Goal: Use online tool/utility: Utilize a website feature to perform a specific function

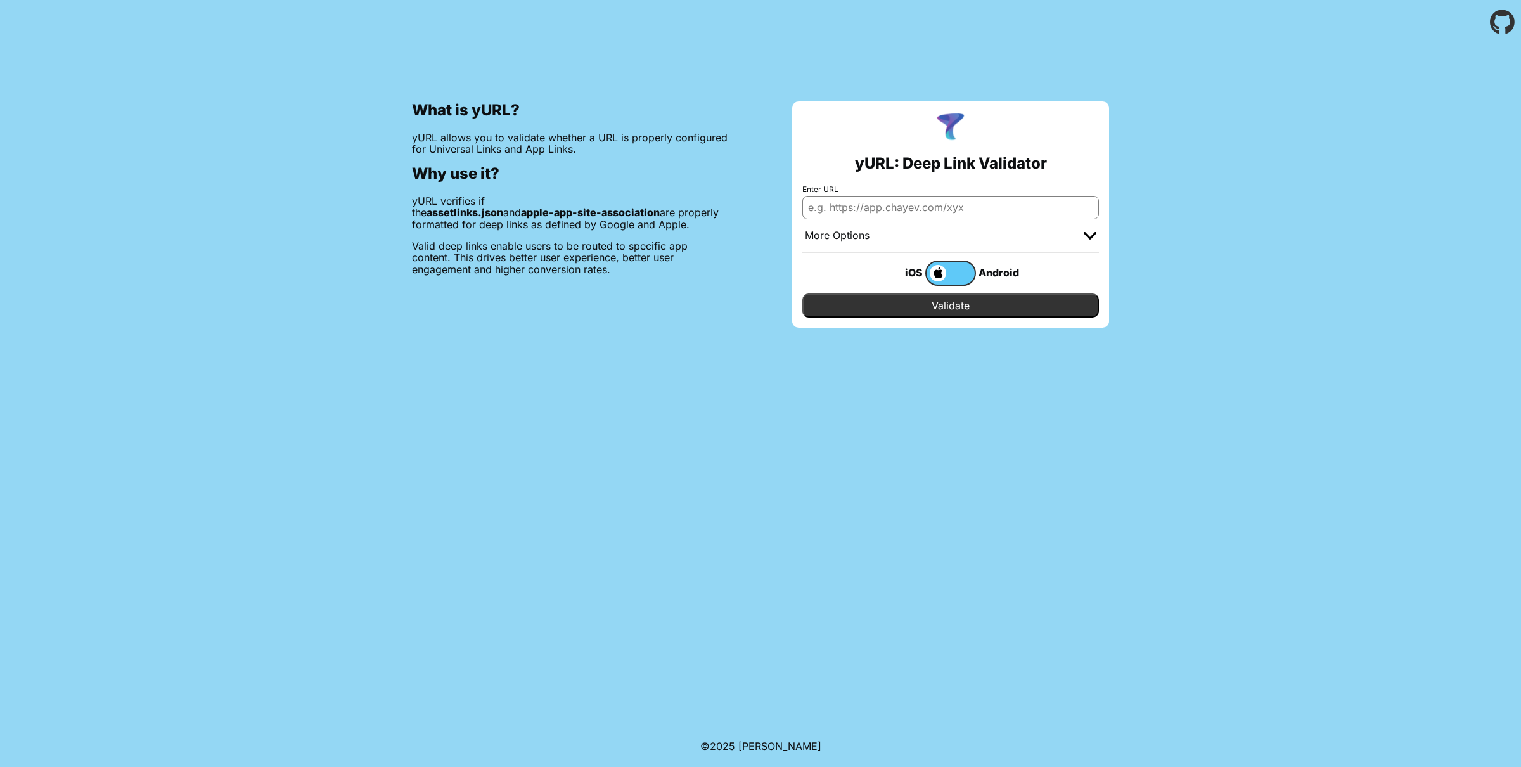
click at [871, 203] on input "Enter URL" at bounding box center [950, 207] width 297 height 23
paste input "[URL][DOMAIN_NAME]"
type input "[URL][DOMAIN_NAME]"
click at [922, 311] on input "Validate" at bounding box center [950, 305] width 297 height 24
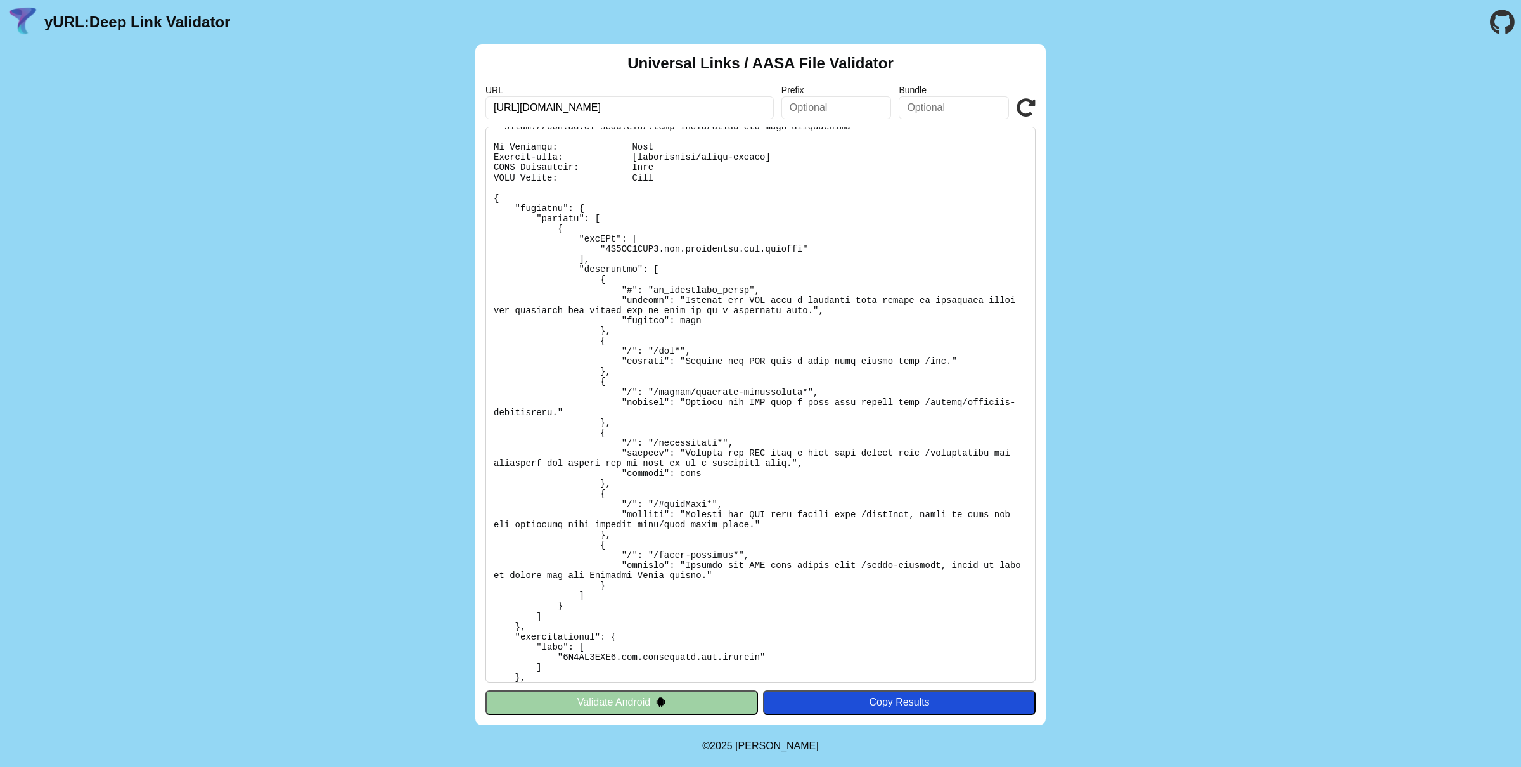
scroll to position [24, 0]
drag, startPoint x: 607, startPoint y: 246, endPoint x: 785, endPoint y: 250, distance: 177.5
click at [785, 250] on pre at bounding box center [760, 405] width 550 height 556
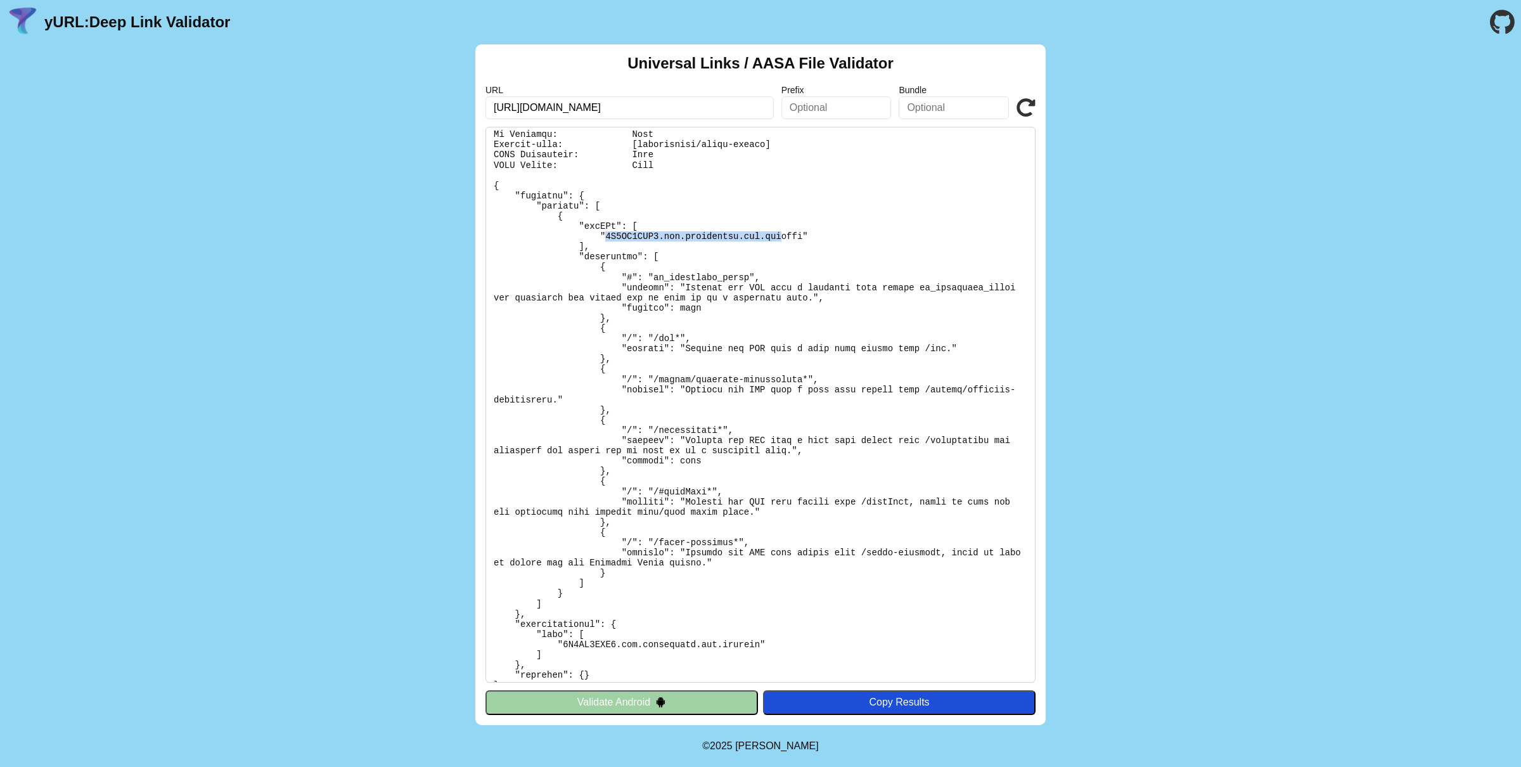
scroll to position [20, 0]
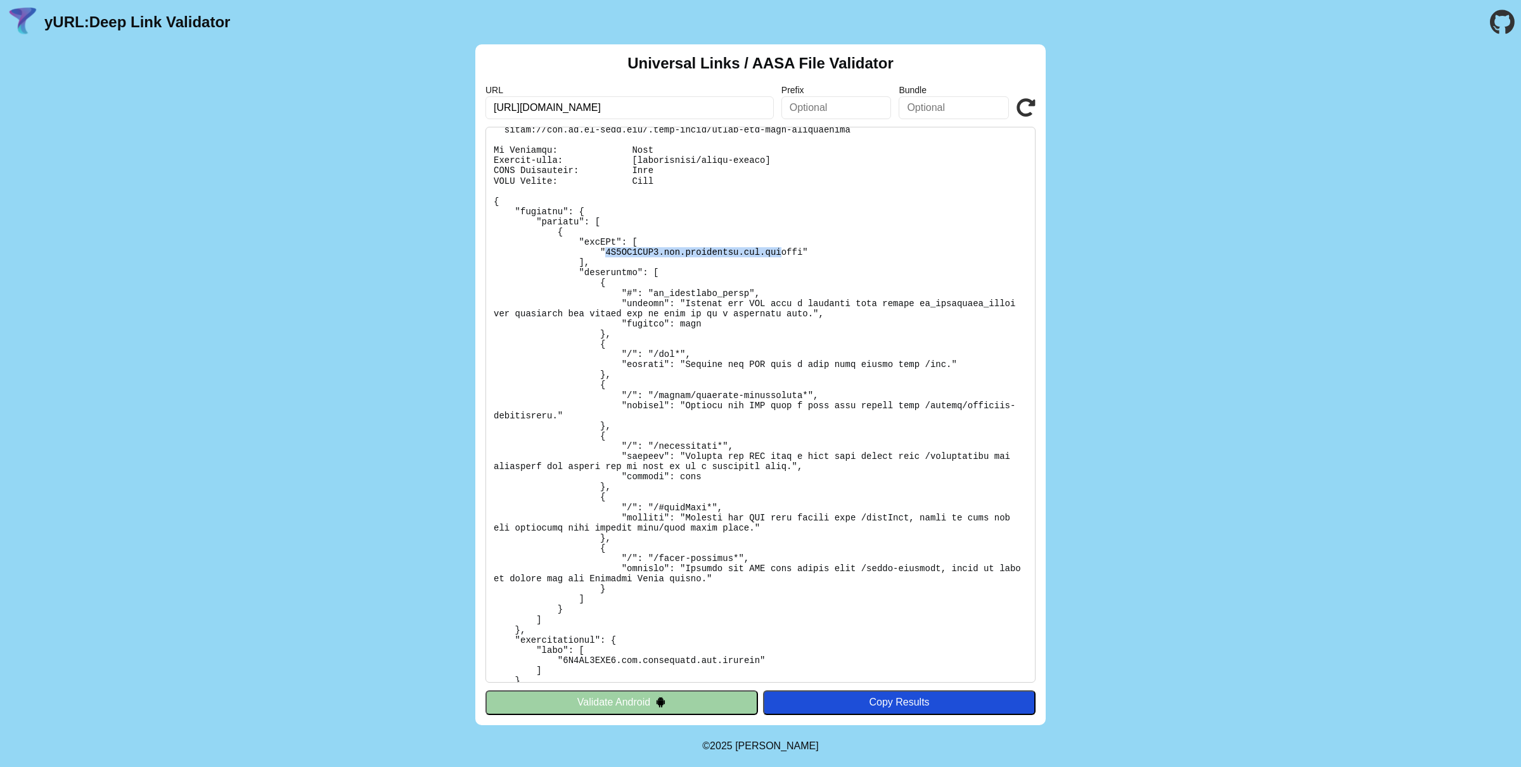
click at [607, 252] on pre at bounding box center [760, 405] width 550 height 556
click at [663, 505] on pre at bounding box center [760, 405] width 550 height 556
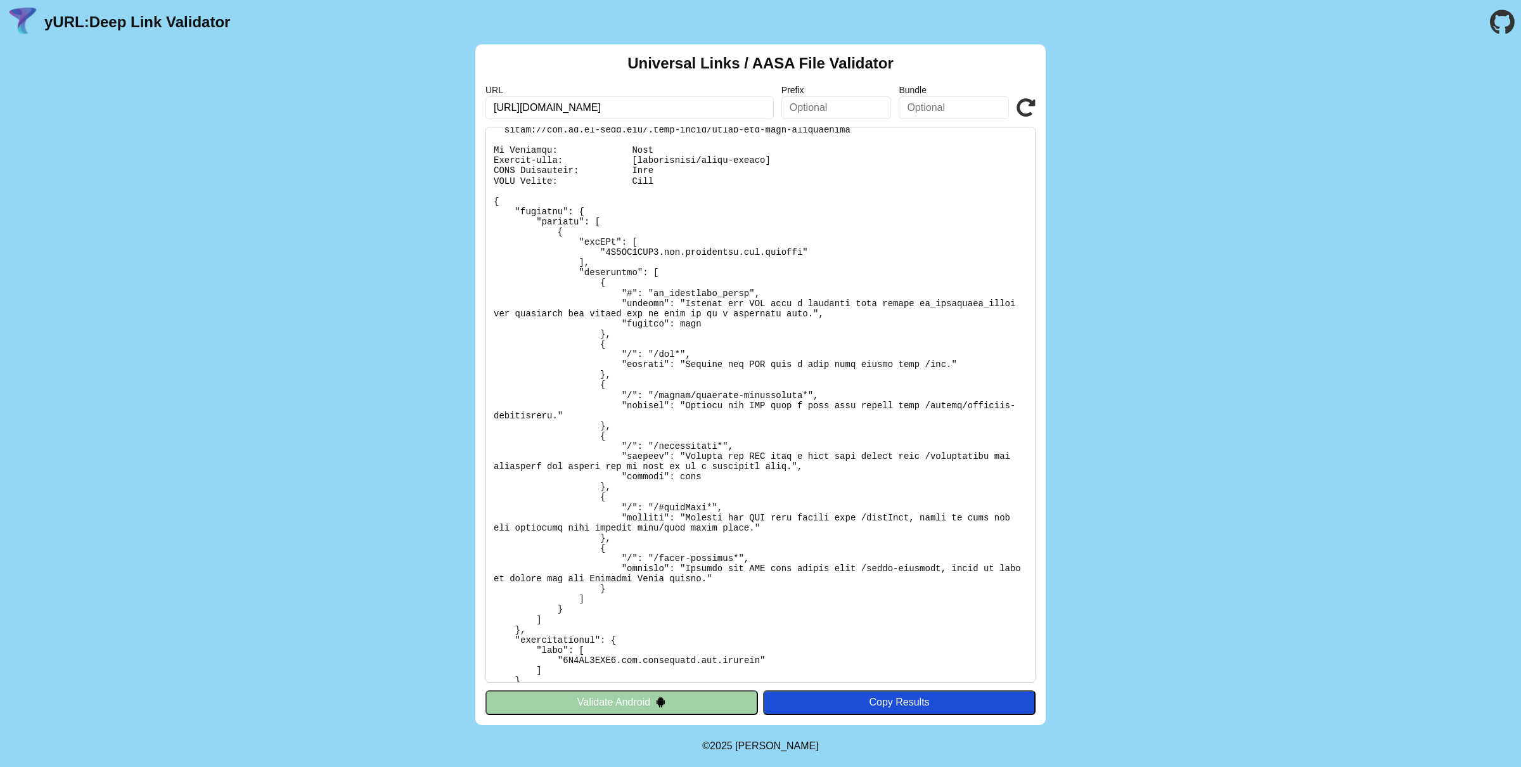
click at [657, 507] on pre at bounding box center [760, 405] width 550 height 556
drag, startPoint x: 659, startPoint y: 506, endPoint x: 675, endPoint y: 506, distance: 16.5
click at [675, 506] on pre at bounding box center [760, 405] width 550 height 556
click at [666, 506] on pre at bounding box center [760, 405] width 550 height 556
click at [662, 506] on pre at bounding box center [760, 405] width 550 height 556
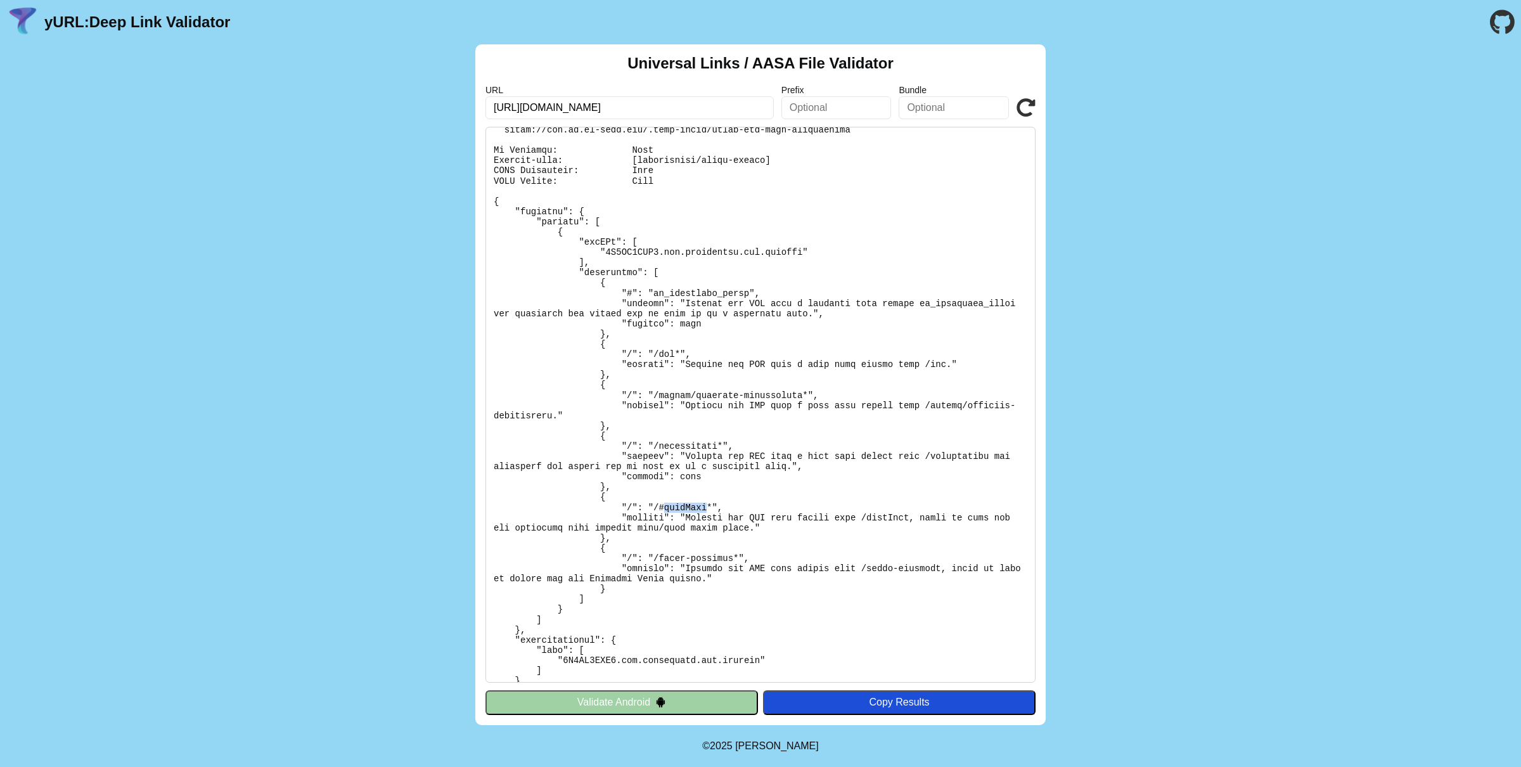
click at [662, 506] on pre at bounding box center [760, 405] width 550 height 556
click at [618, 246] on pre at bounding box center [760, 405] width 550 height 556
click at [618, 252] on pre at bounding box center [760, 405] width 550 height 556
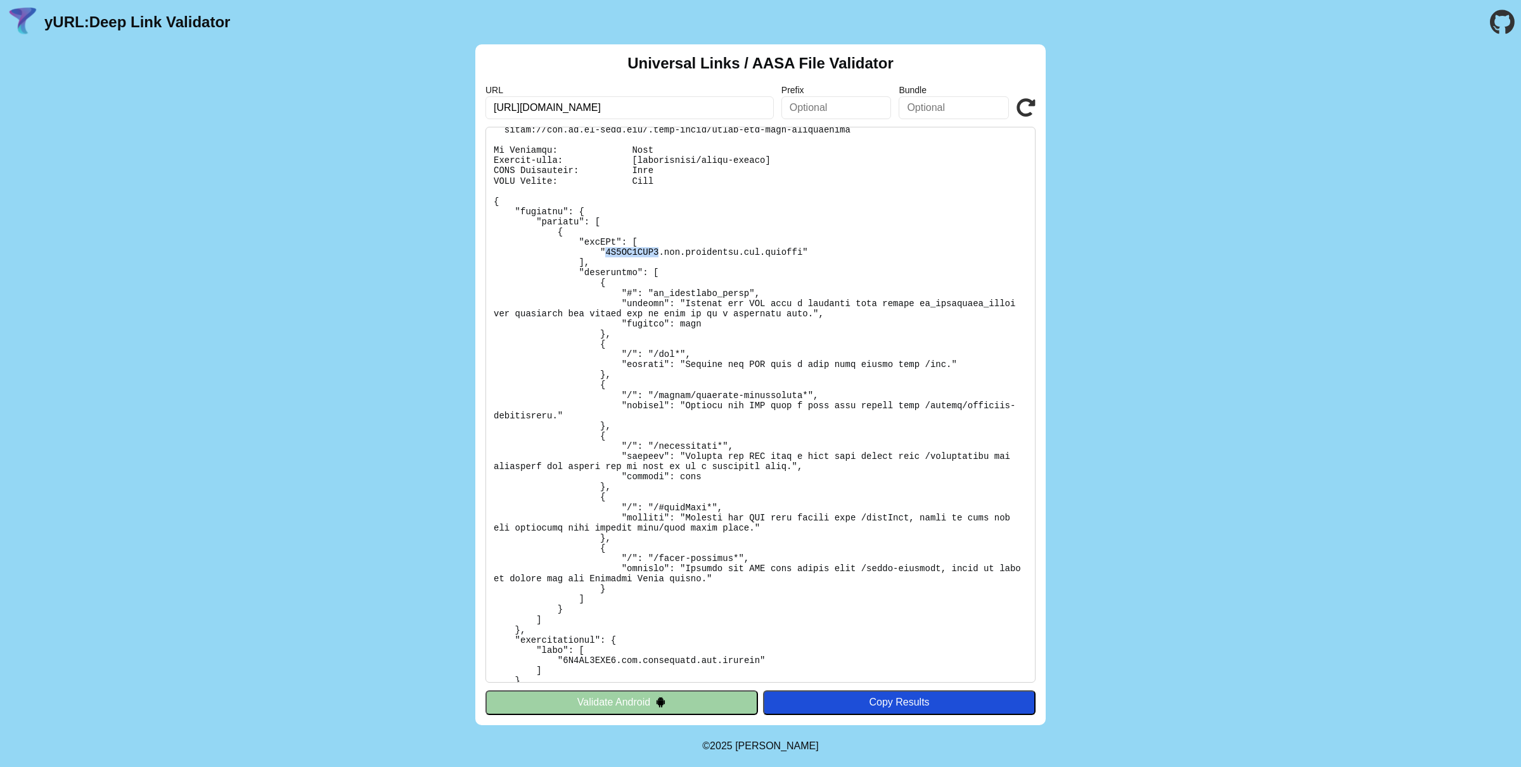
click at [618, 252] on pre at bounding box center [760, 405] width 550 height 556
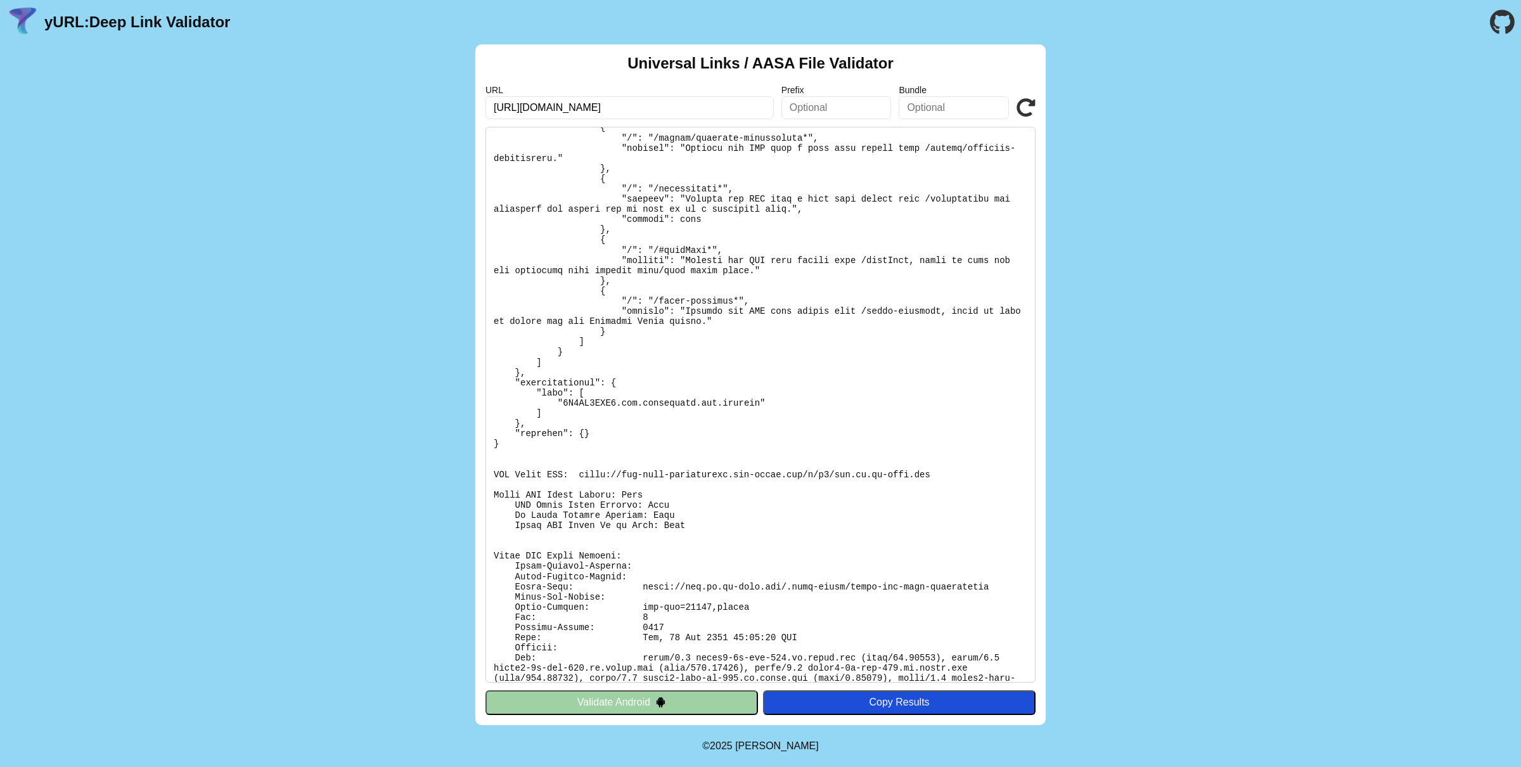
scroll to position [296, 0]
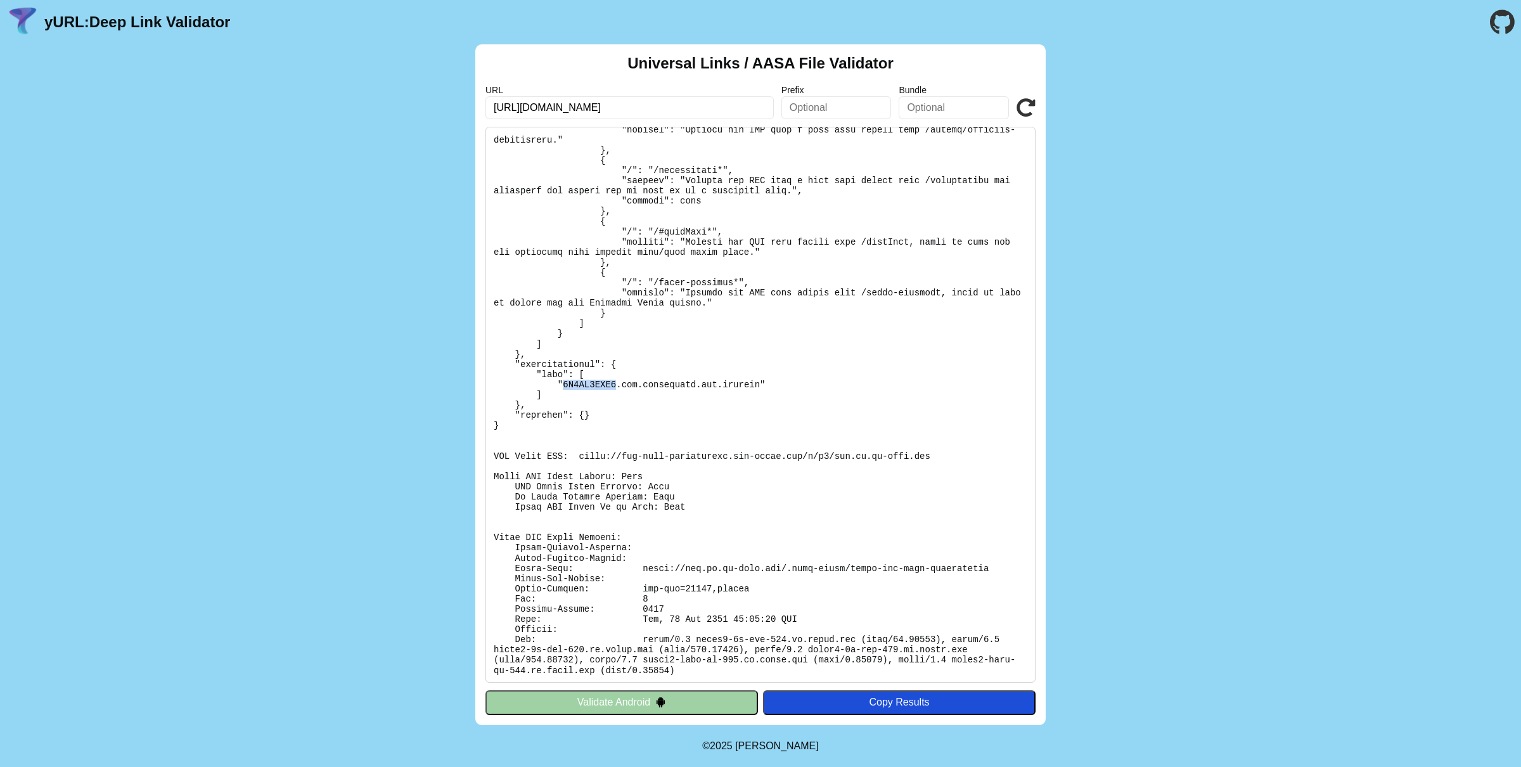
drag, startPoint x: 563, startPoint y: 385, endPoint x: 615, endPoint y: 387, distance: 52.6
click at [615, 387] on pre at bounding box center [760, 405] width 550 height 556
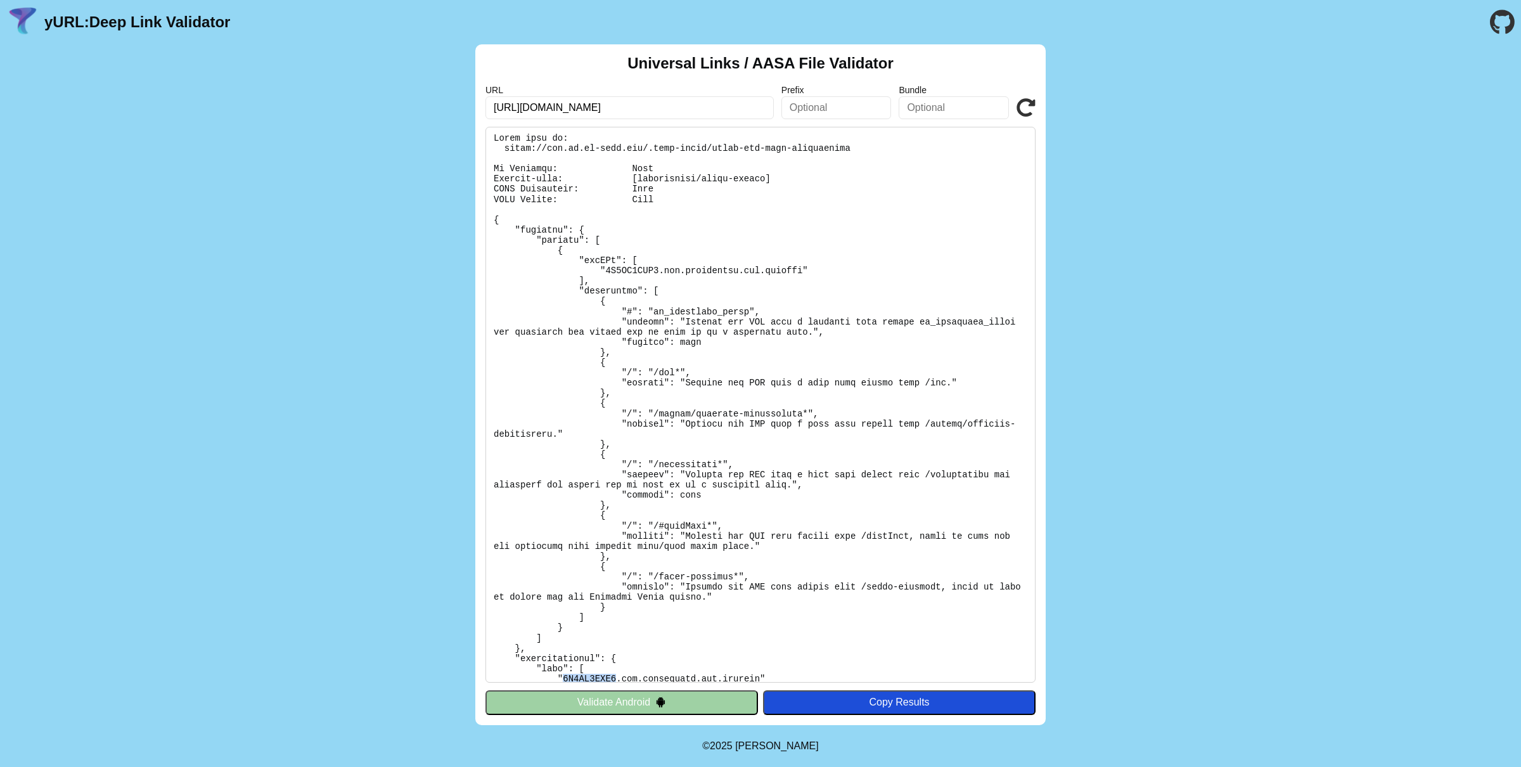
scroll to position [0, 0]
drag, startPoint x: 605, startPoint y: 274, endPoint x: 658, endPoint y: 271, distance: 52.7
click at [658, 271] on pre at bounding box center [760, 405] width 550 height 556
click at [659, 527] on pre at bounding box center [760, 405] width 550 height 556
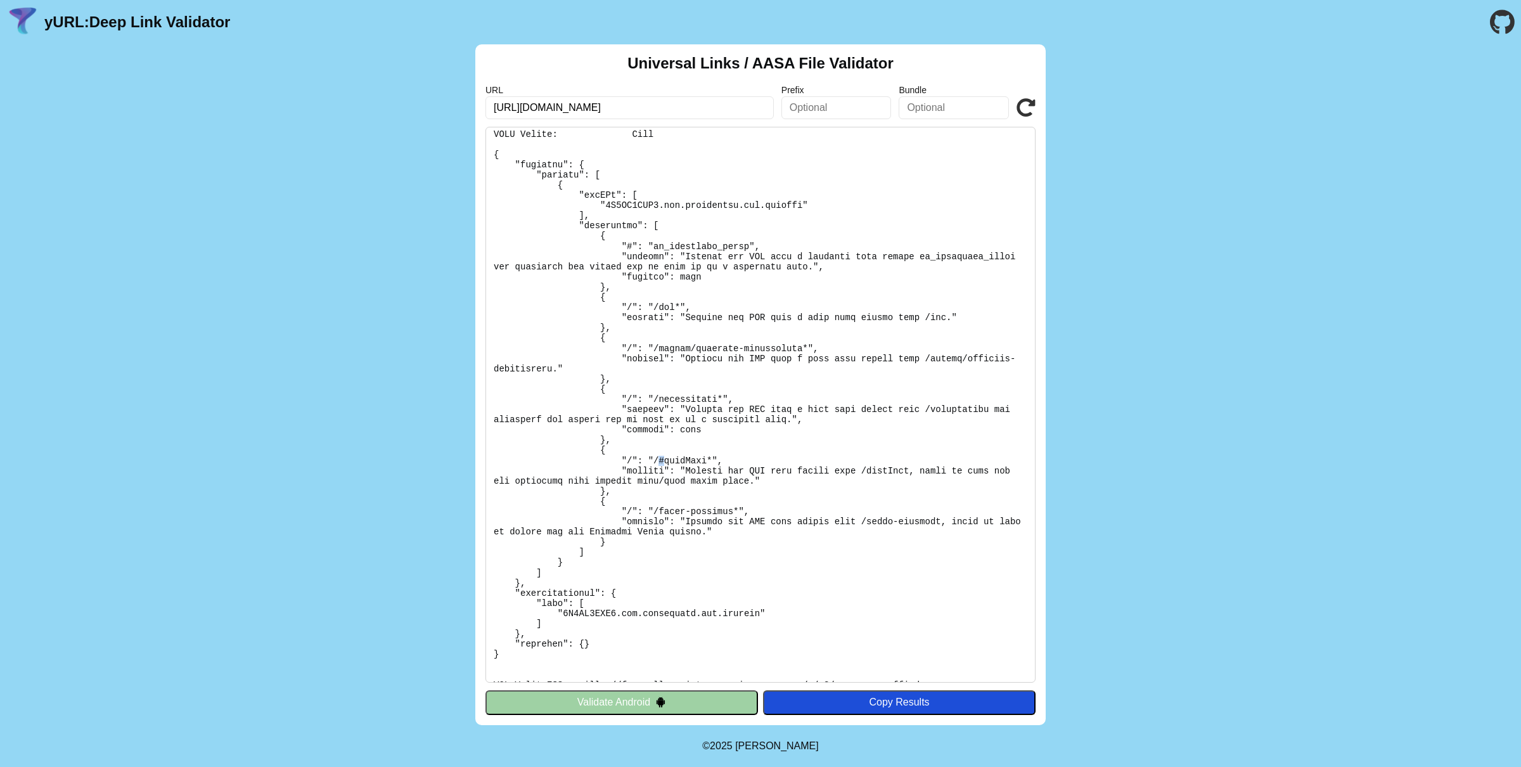
scroll to position [296, 0]
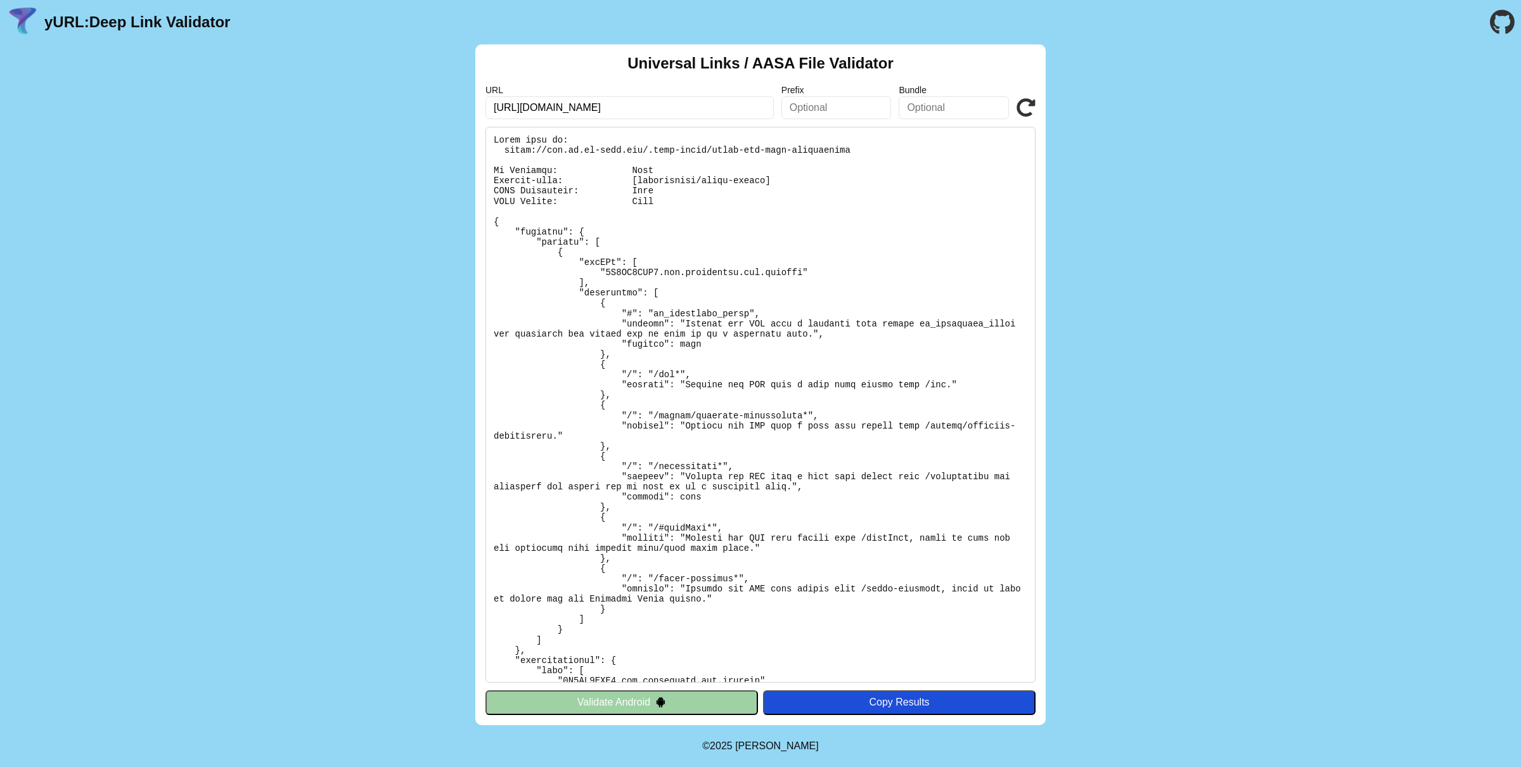
click at [617, 272] on pre at bounding box center [760, 405] width 550 height 556
drag, startPoint x: 607, startPoint y: 272, endPoint x: 655, endPoint y: 273, distance: 48.8
click at [655, 273] on pre at bounding box center [760, 405] width 550 height 556
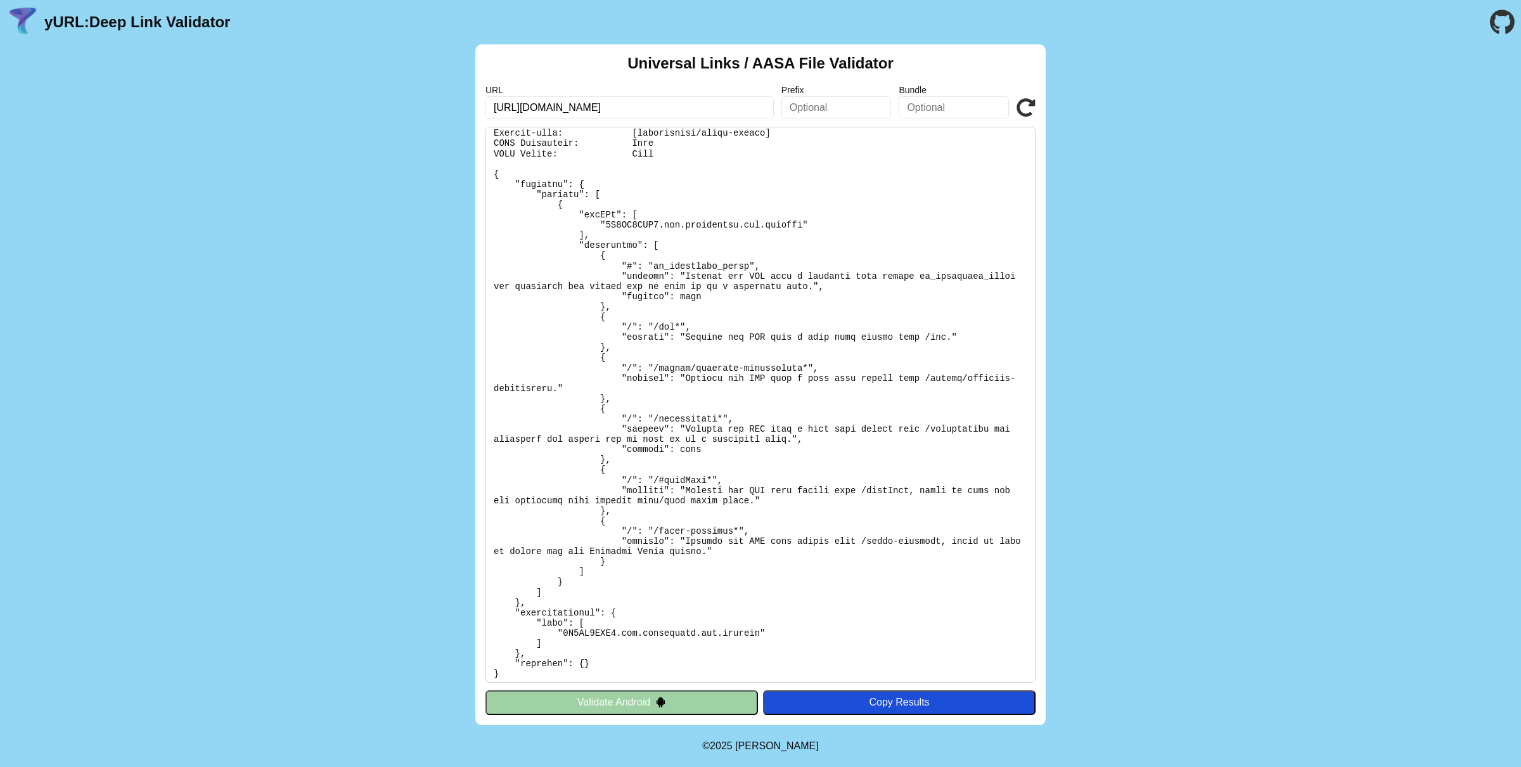
click at [662, 479] on pre at bounding box center [760, 405] width 550 height 556
click at [106, 23] on link "yURL: Deep Link Validator" at bounding box center [137, 22] width 186 height 18
click at [94, 23] on link "yURL: Deep Link Validator" at bounding box center [137, 22] width 186 height 18
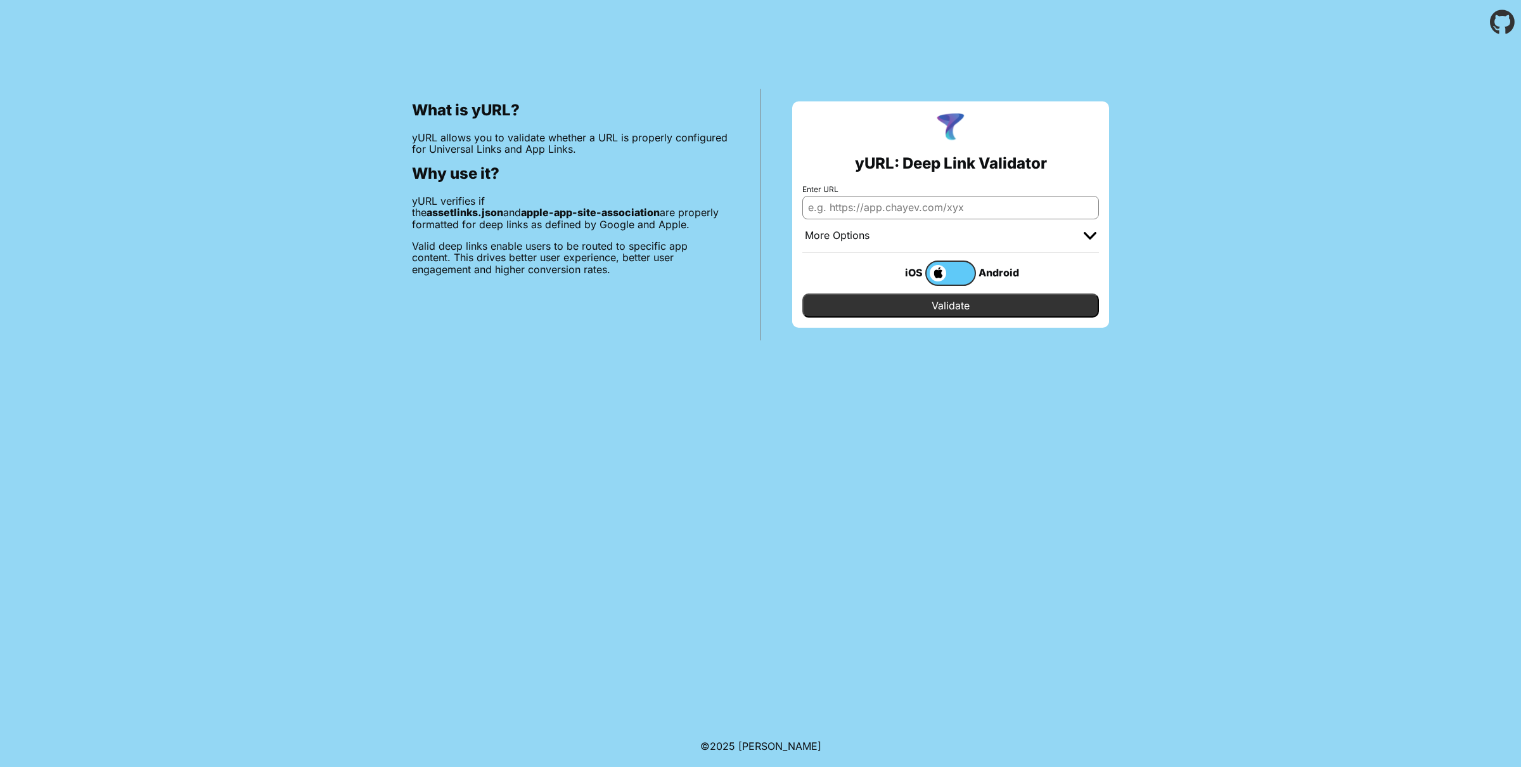
click at [844, 206] on input "Enter URL" at bounding box center [950, 207] width 297 height 23
paste input "[URL][DOMAIN_NAME][DOMAIN_NAME]"
type input "[URL][DOMAIN_NAME][DOMAIN_NAME]"
paste input "[URL][DOMAIN_NAME]"
type input "[URL][DOMAIN_NAME]"
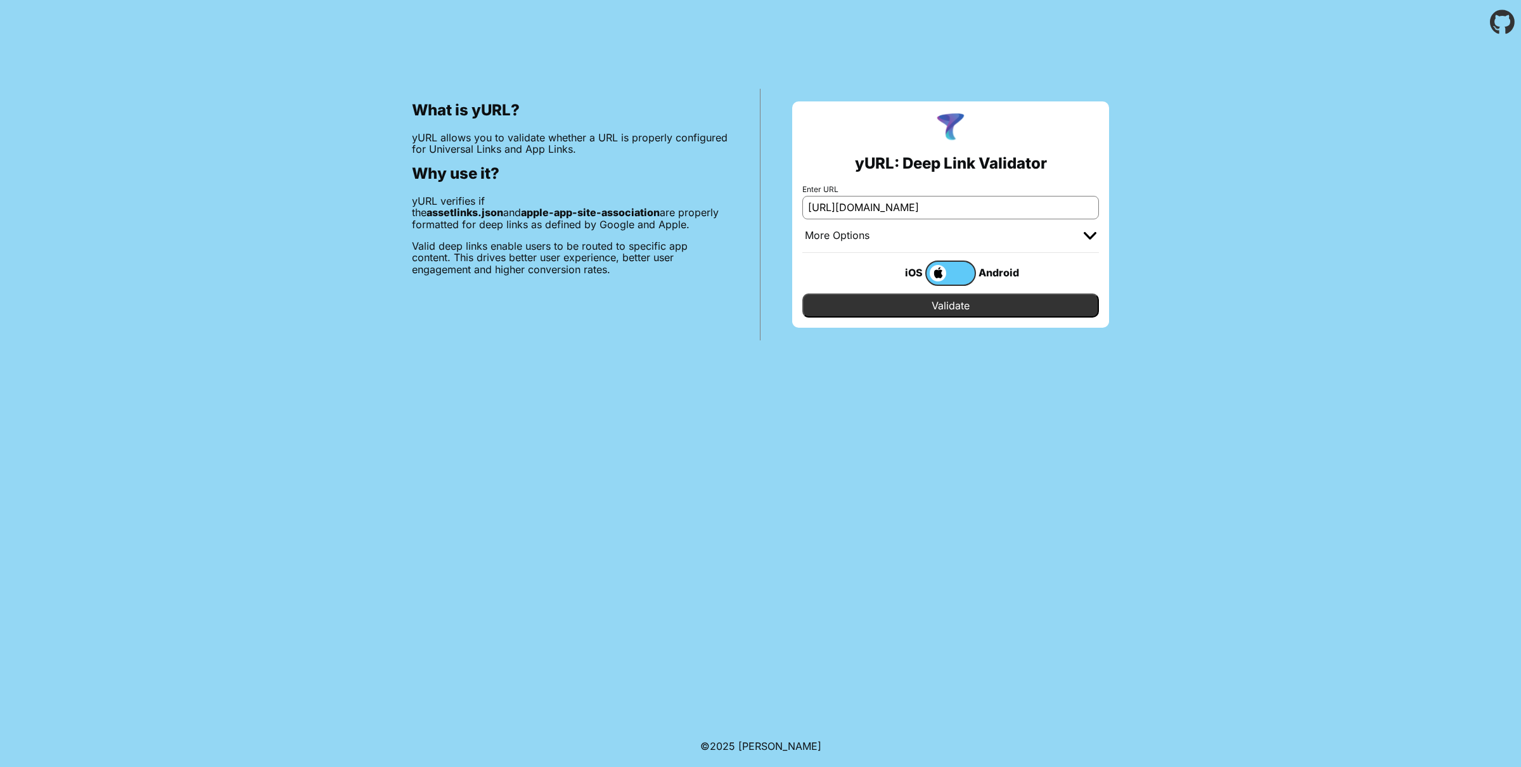
click at [877, 304] on input "Validate" at bounding box center [950, 305] width 297 height 24
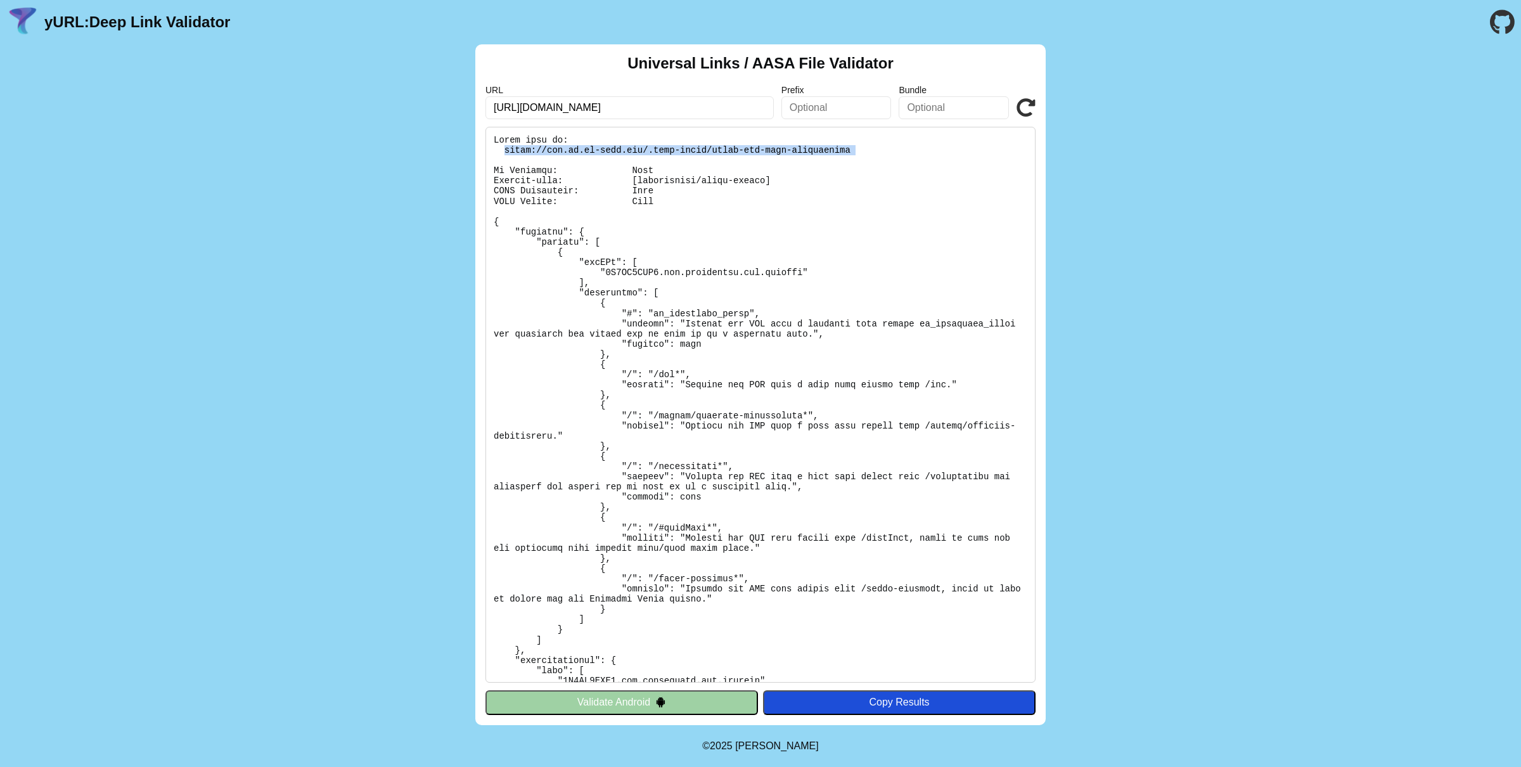
drag, startPoint x: 504, startPoint y: 148, endPoint x: 767, endPoint y: 159, distance: 263.3
click at [767, 159] on pre at bounding box center [760, 405] width 550 height 556
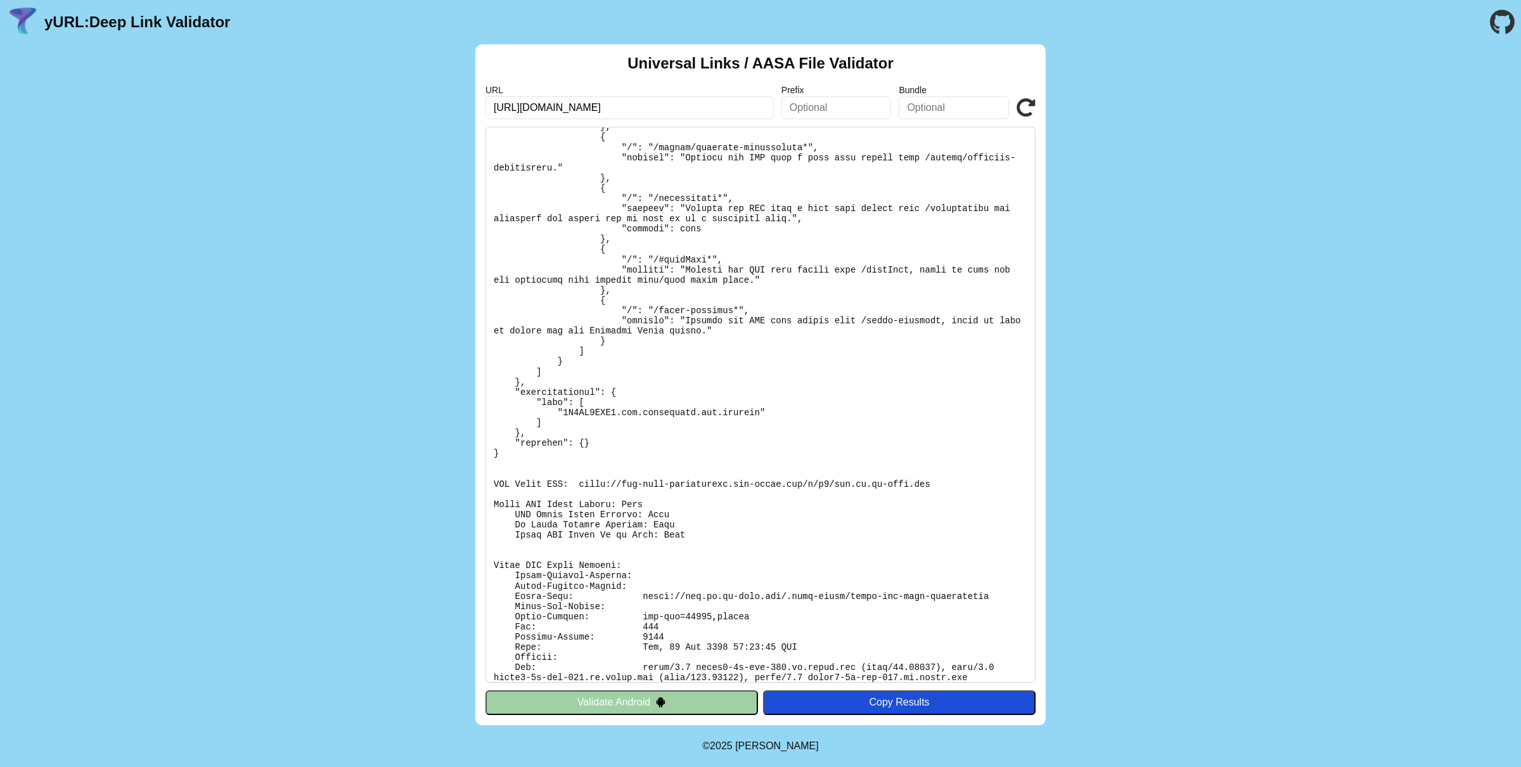
scroll to position [296, 0]
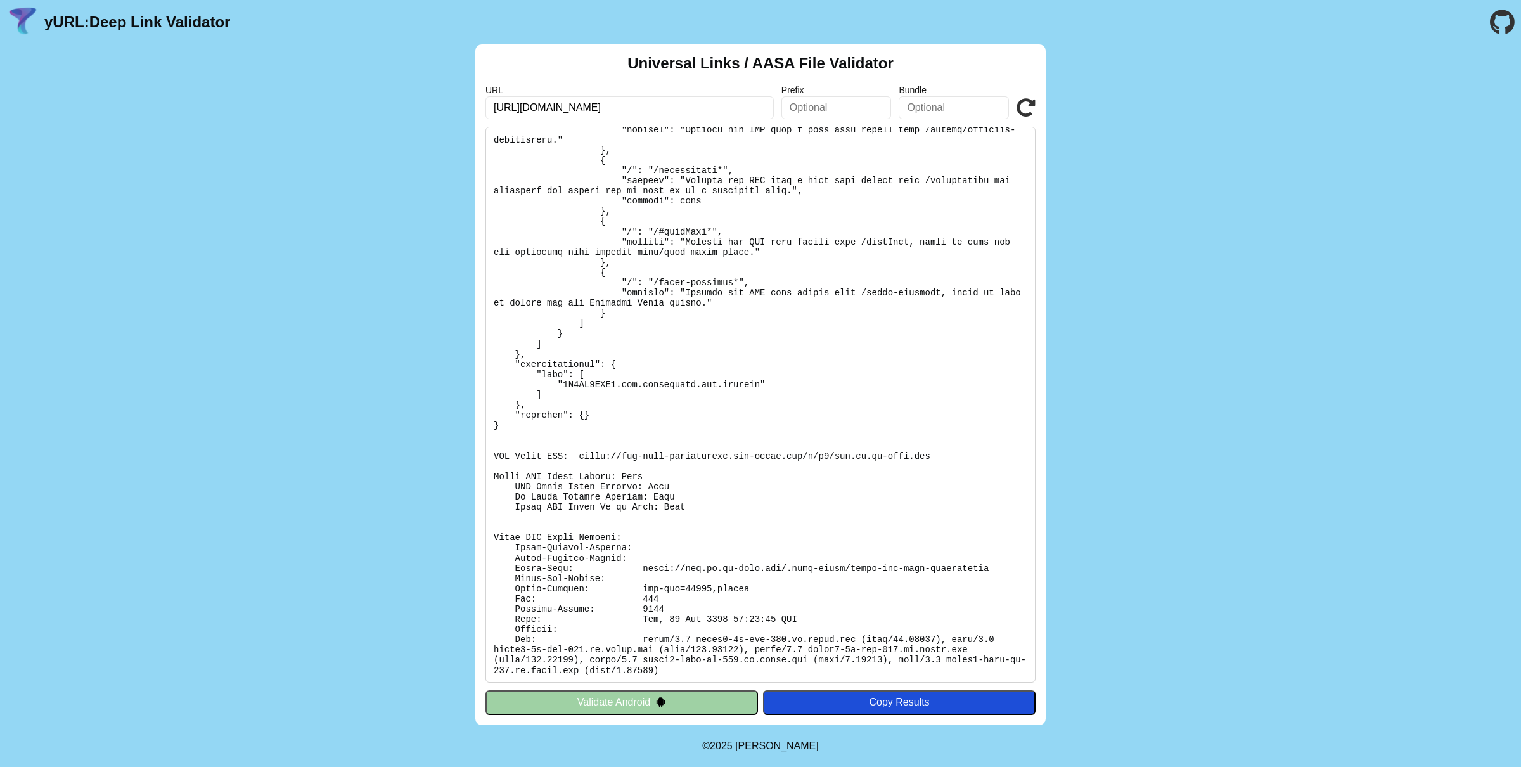
click at [687, 589] on pre at bounding box center [760, 405] width 550 height 556
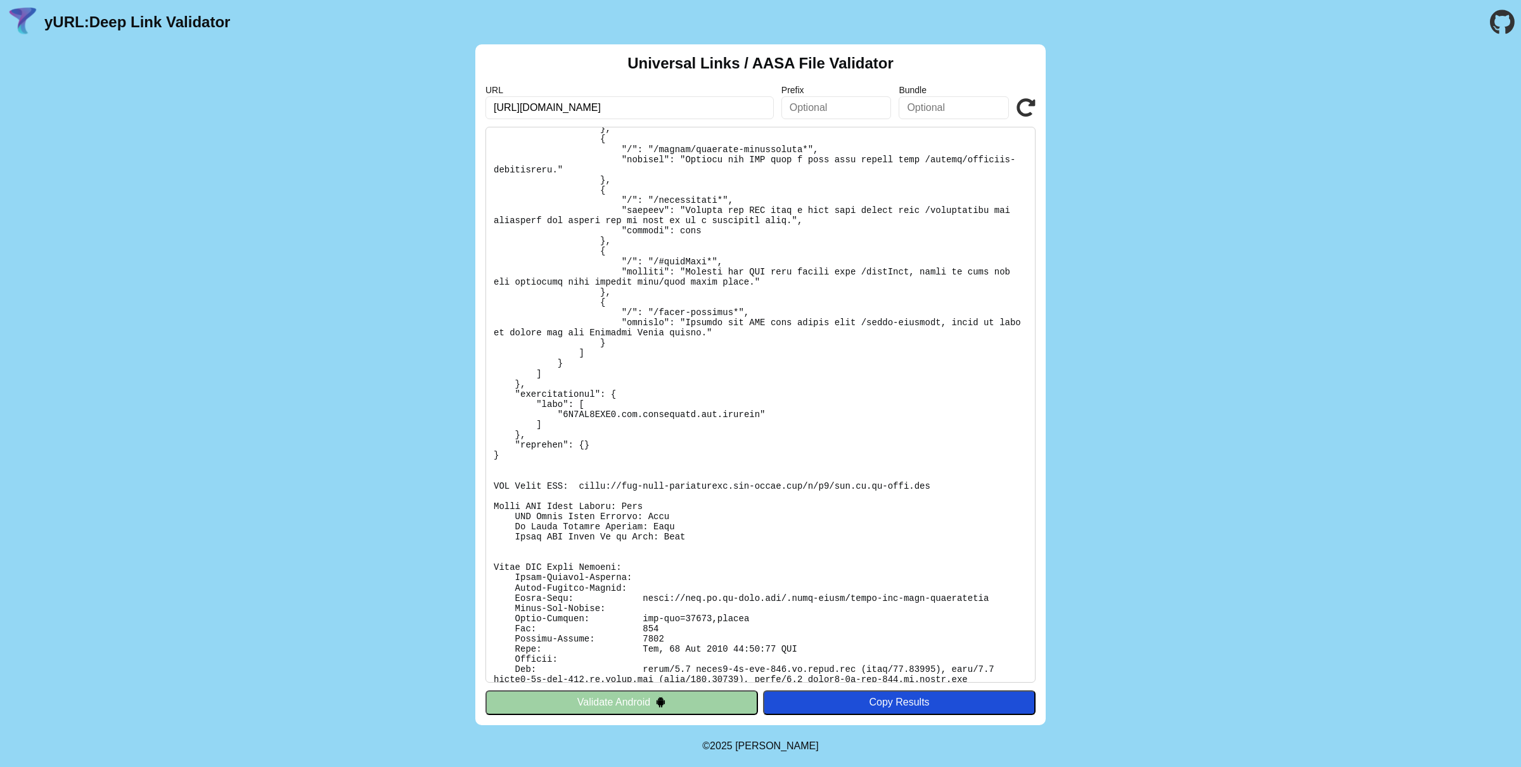
scroll to position [296, 0]
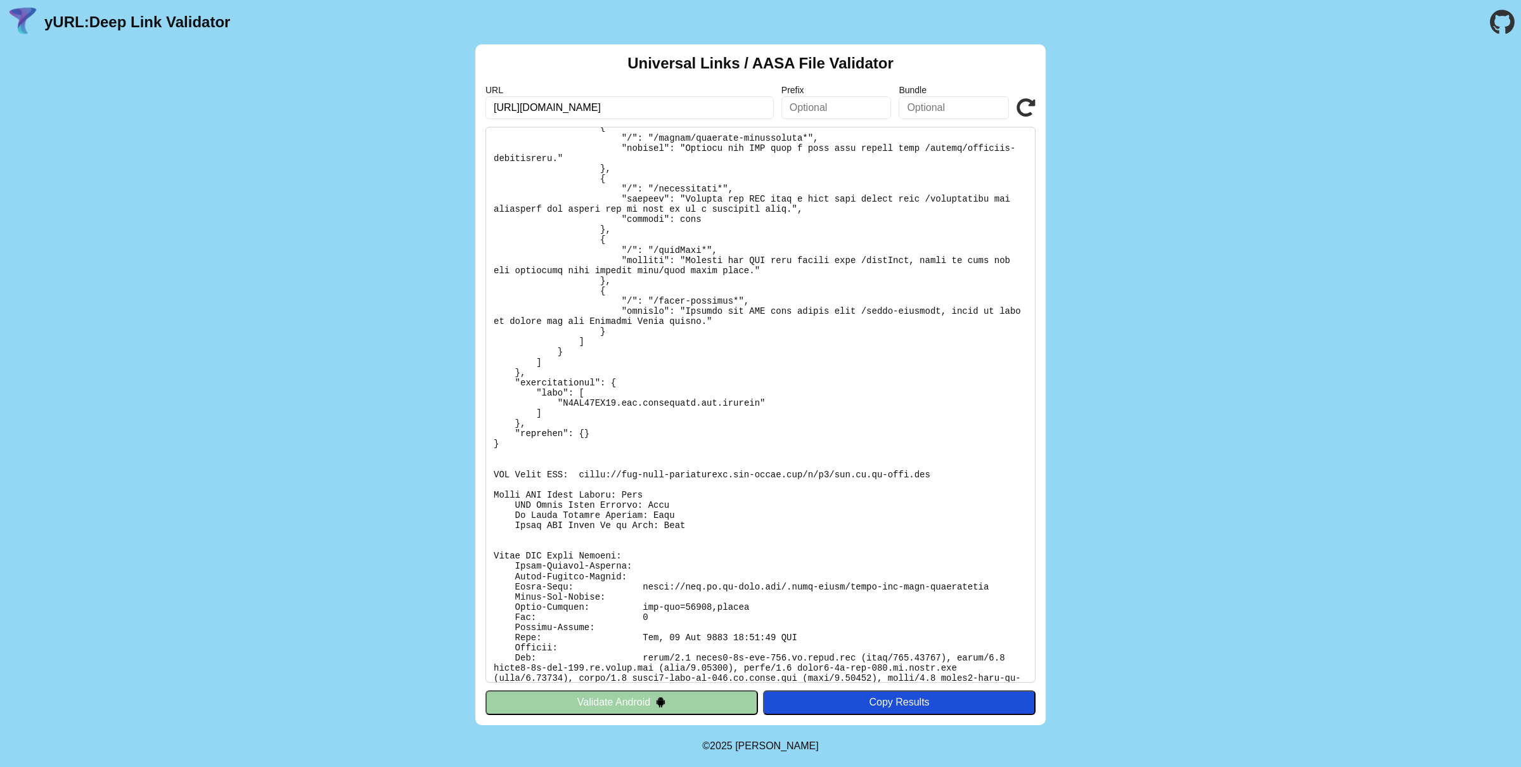
scroll to position [296, 0]
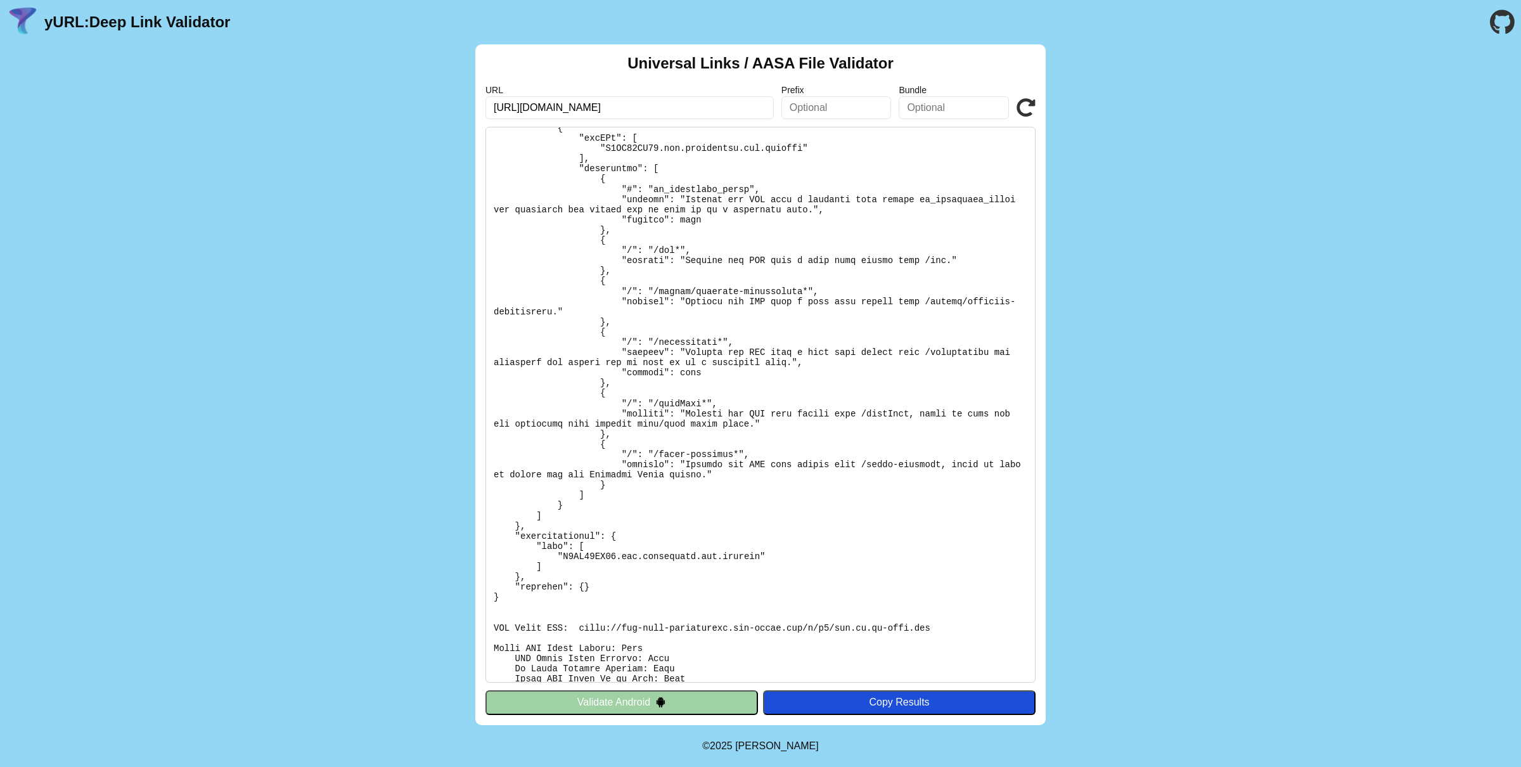
scroll to position [296, 0]
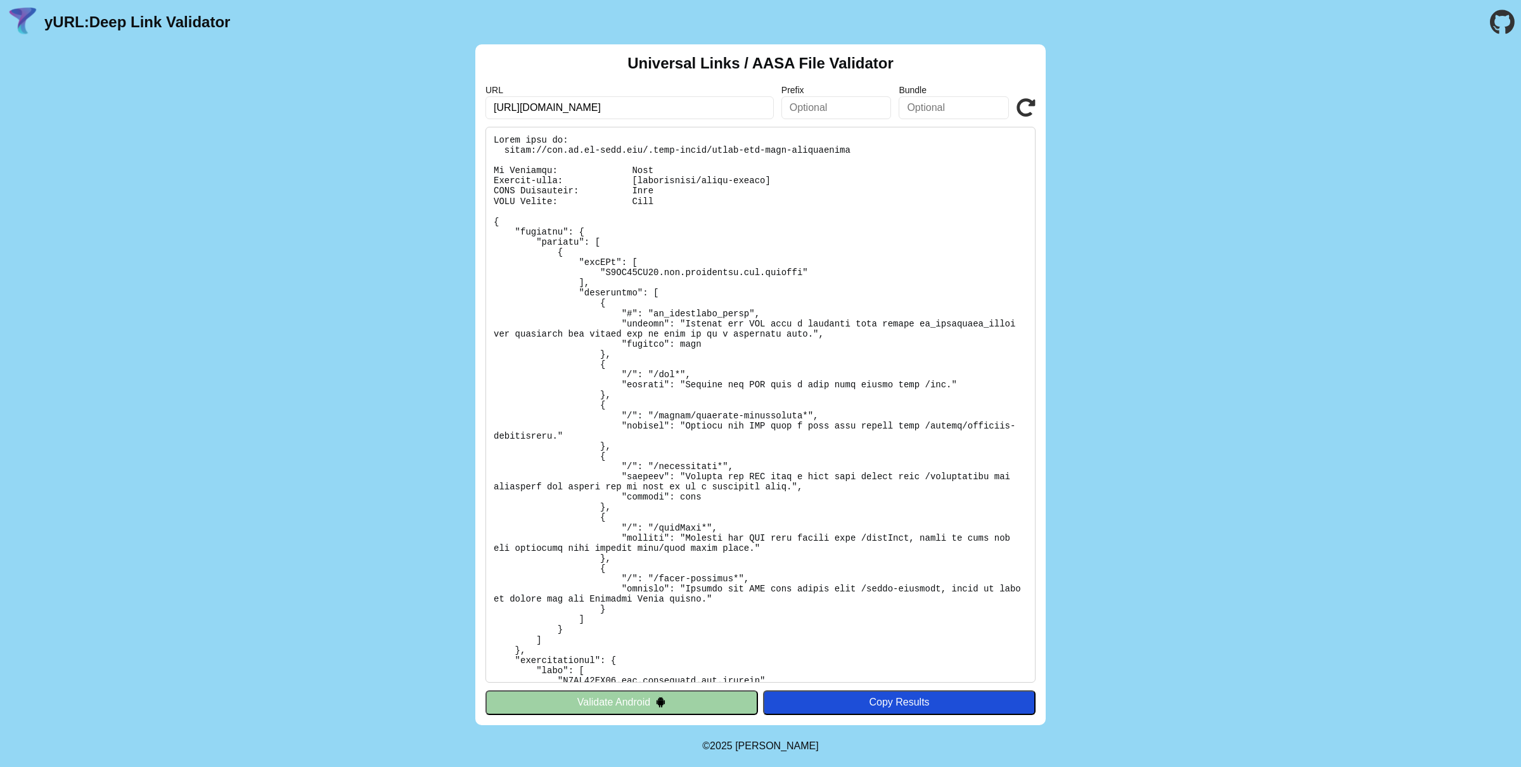
click at [503, 150] on pre at bounding box center [760, 405] width 550 height 556
drag, startPoint x: 504, startPoint y: 150, endPoint x: 747, endPoint y: 154, distance: 243.4
click at [747, 154] on pre at bounding box center [760, 405] width 550 height 556
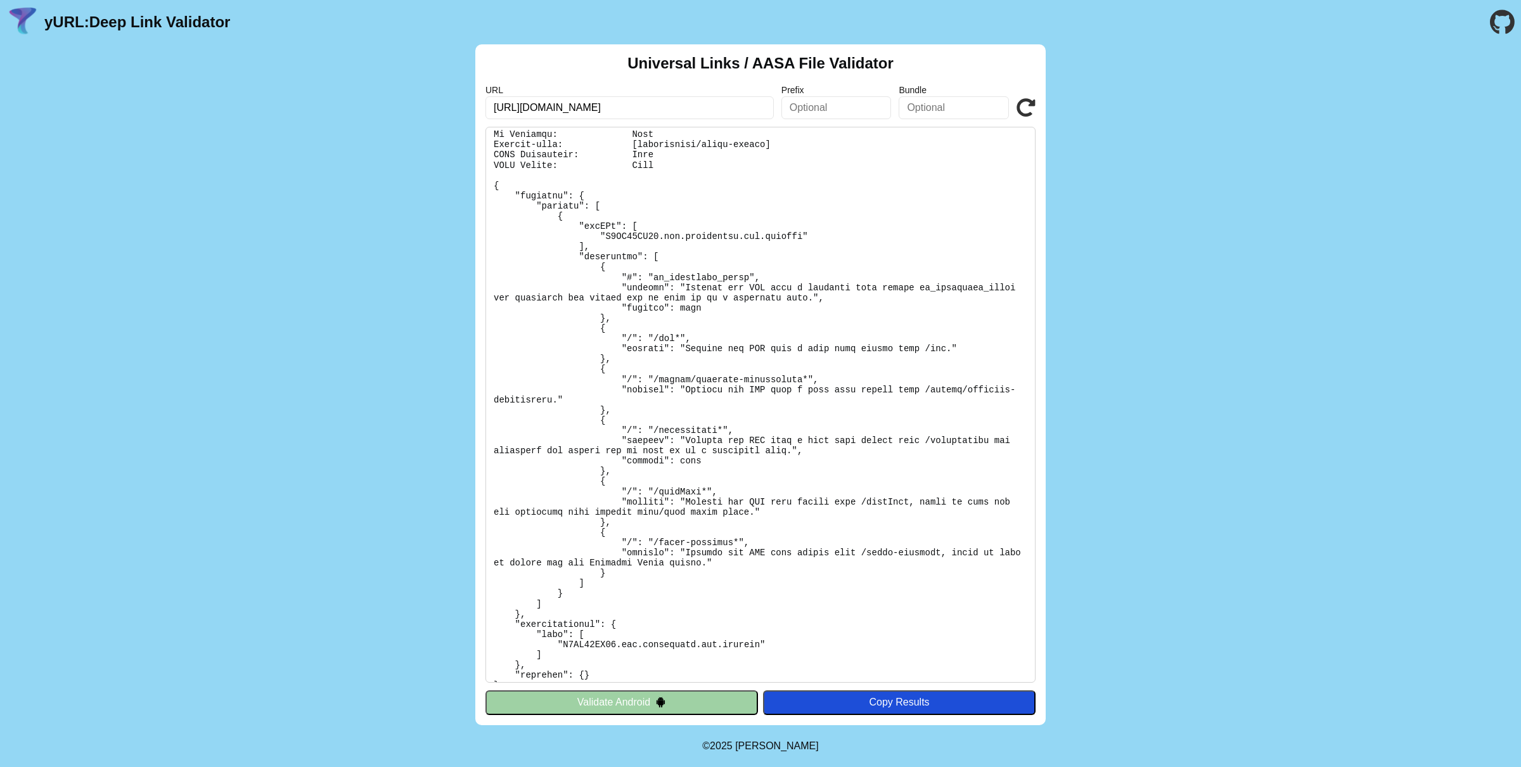
scroll to position [39, 0]
click at [607, 229] on pre at bounding box center [760, 405] width 550 height 556
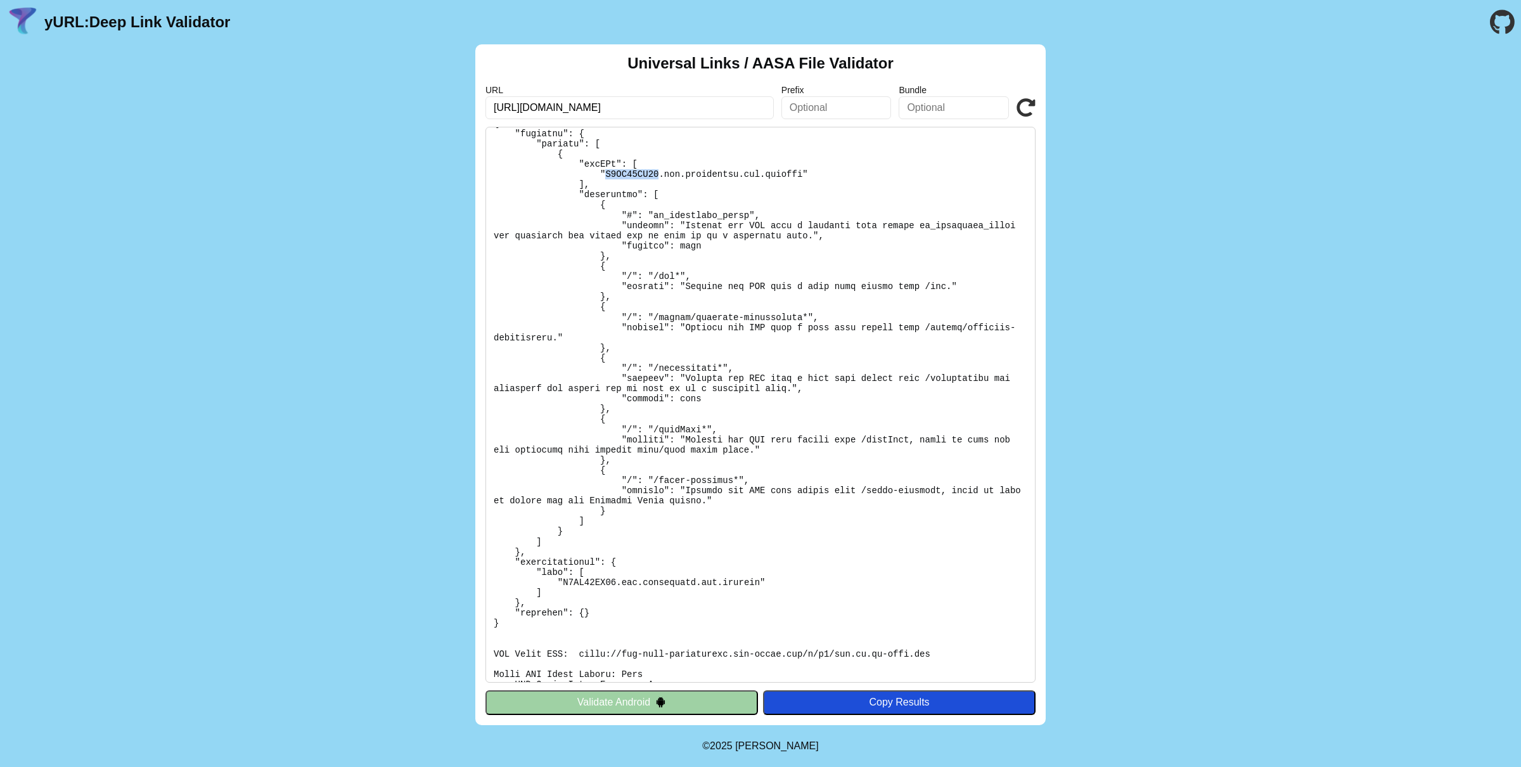
scroll to position [101, 0]
click at [673, 428] on pre at bounding box center [760, 405] width 550 height 556
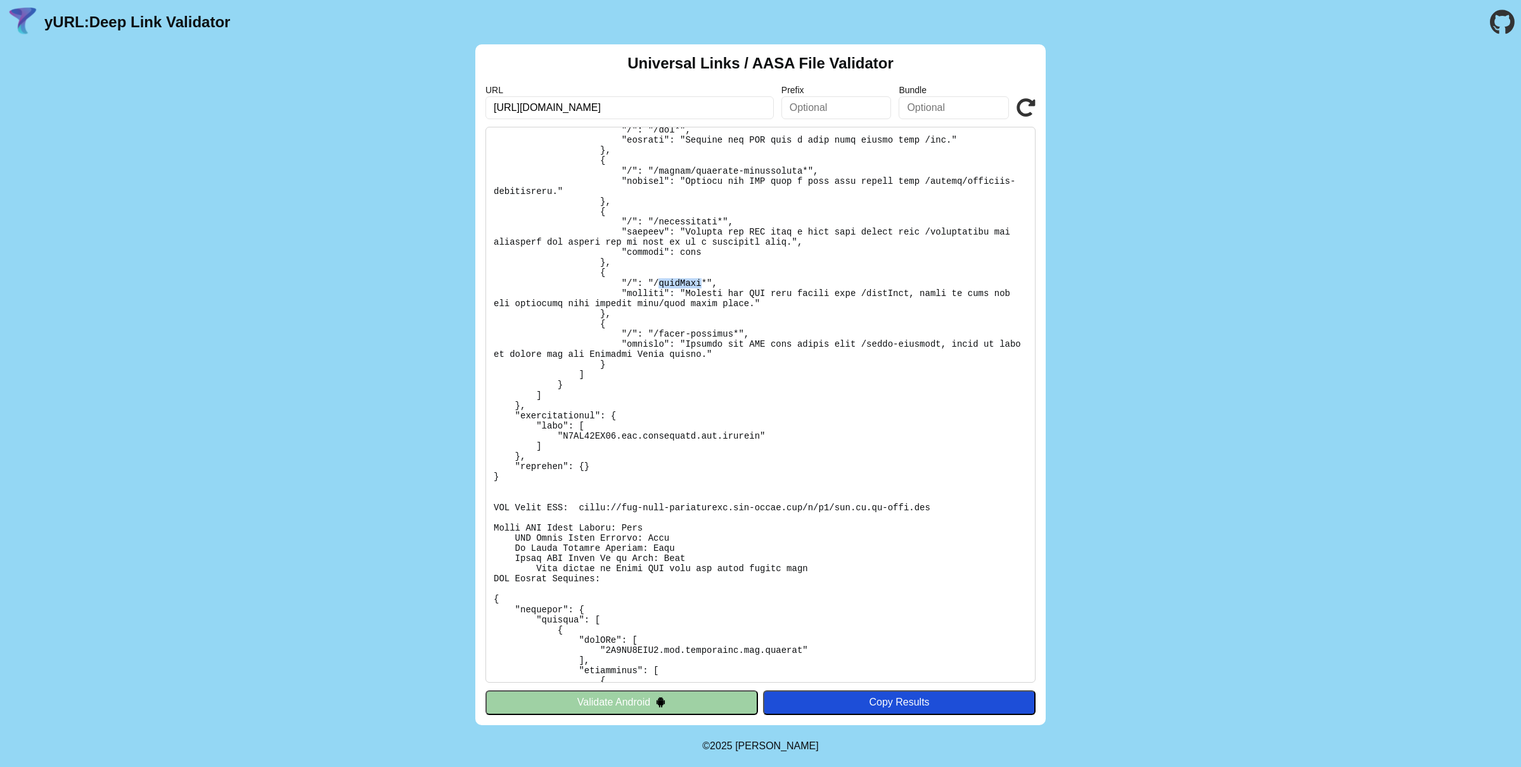
scroll to position [255, 0]
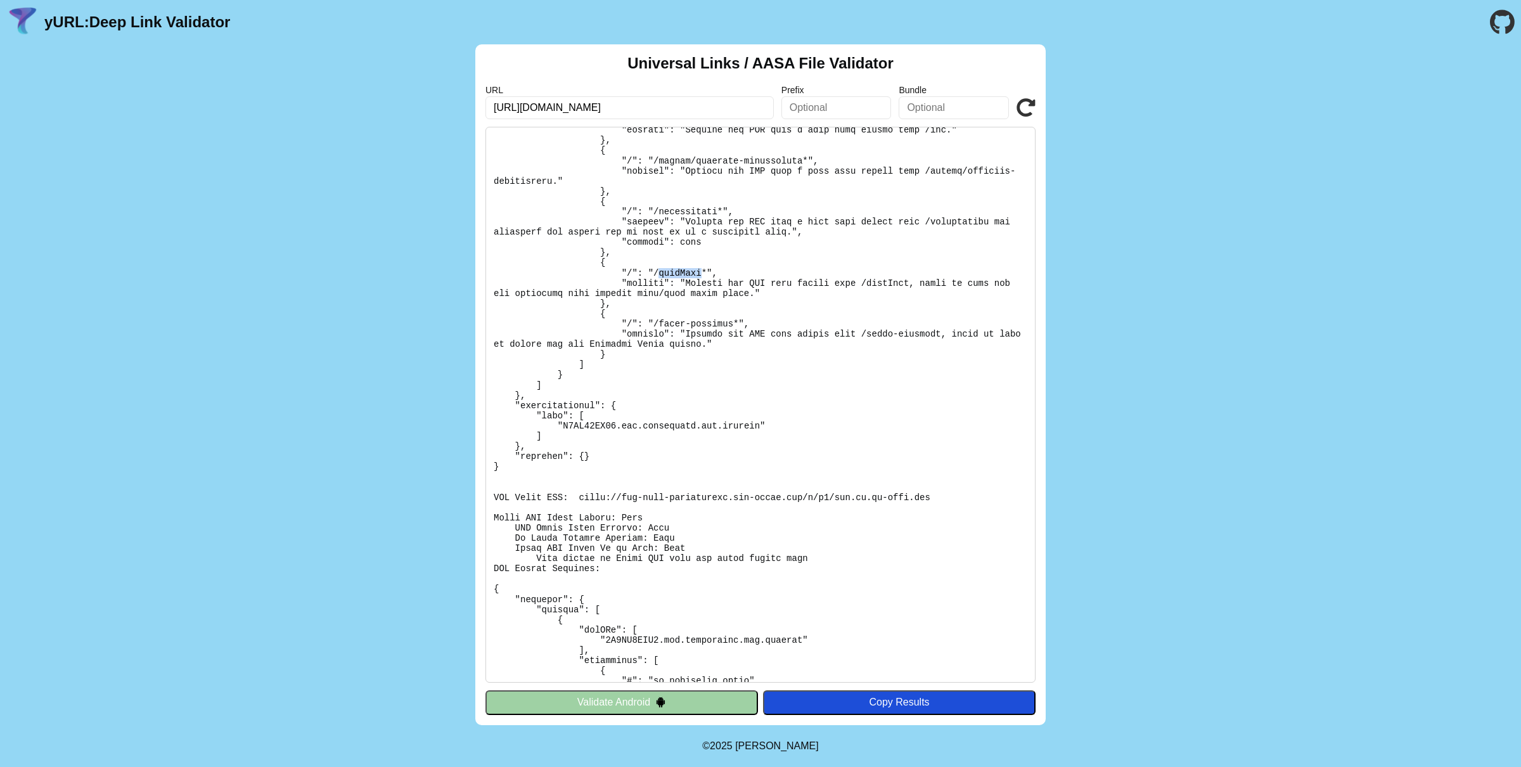
click at [588, 427] on pre at bounding box center [760, 405] width 550 height 556
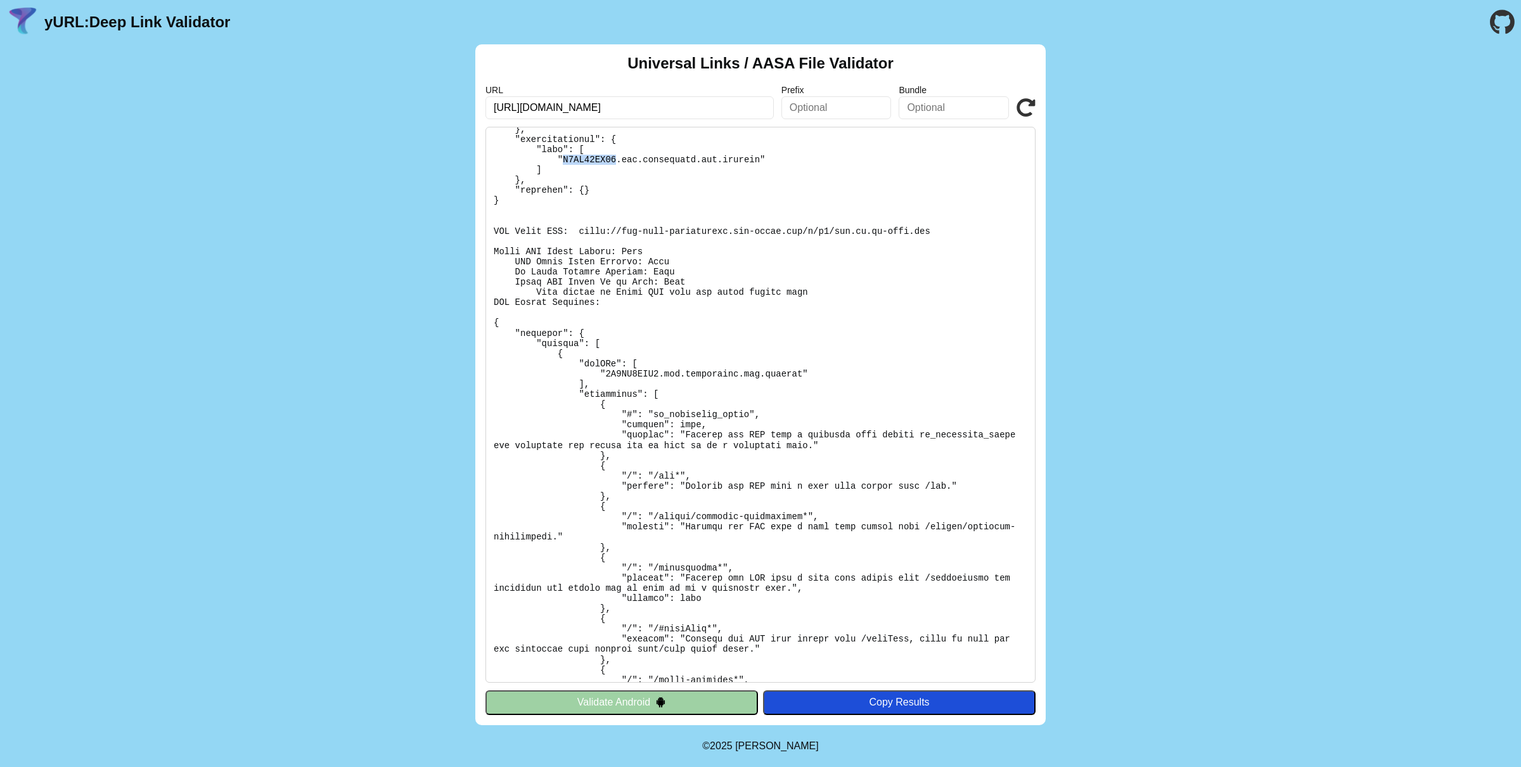
scroll to position [550, 0]
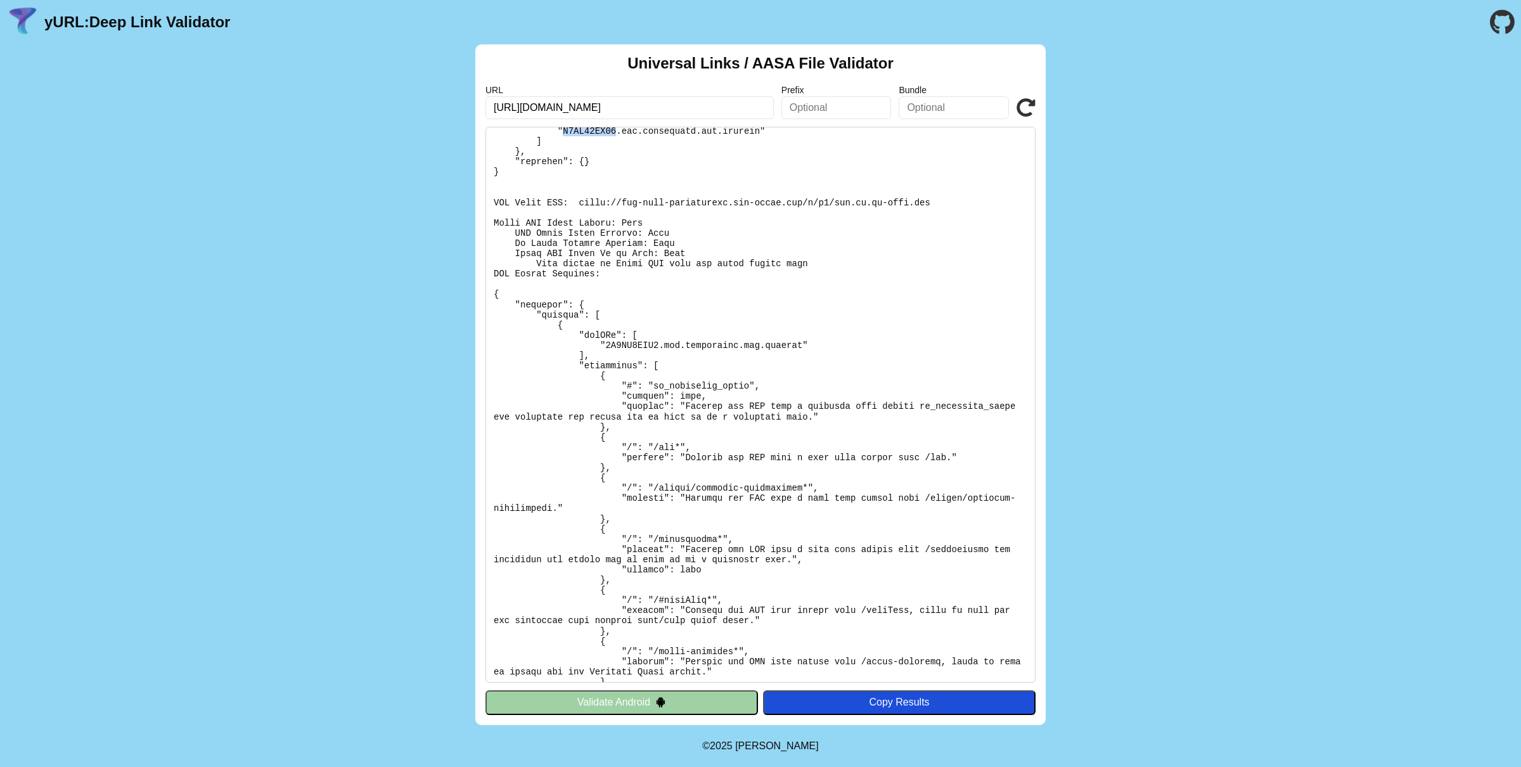
click at [629, 345] on pre at bounding box center [760, 405] width 550 height 556
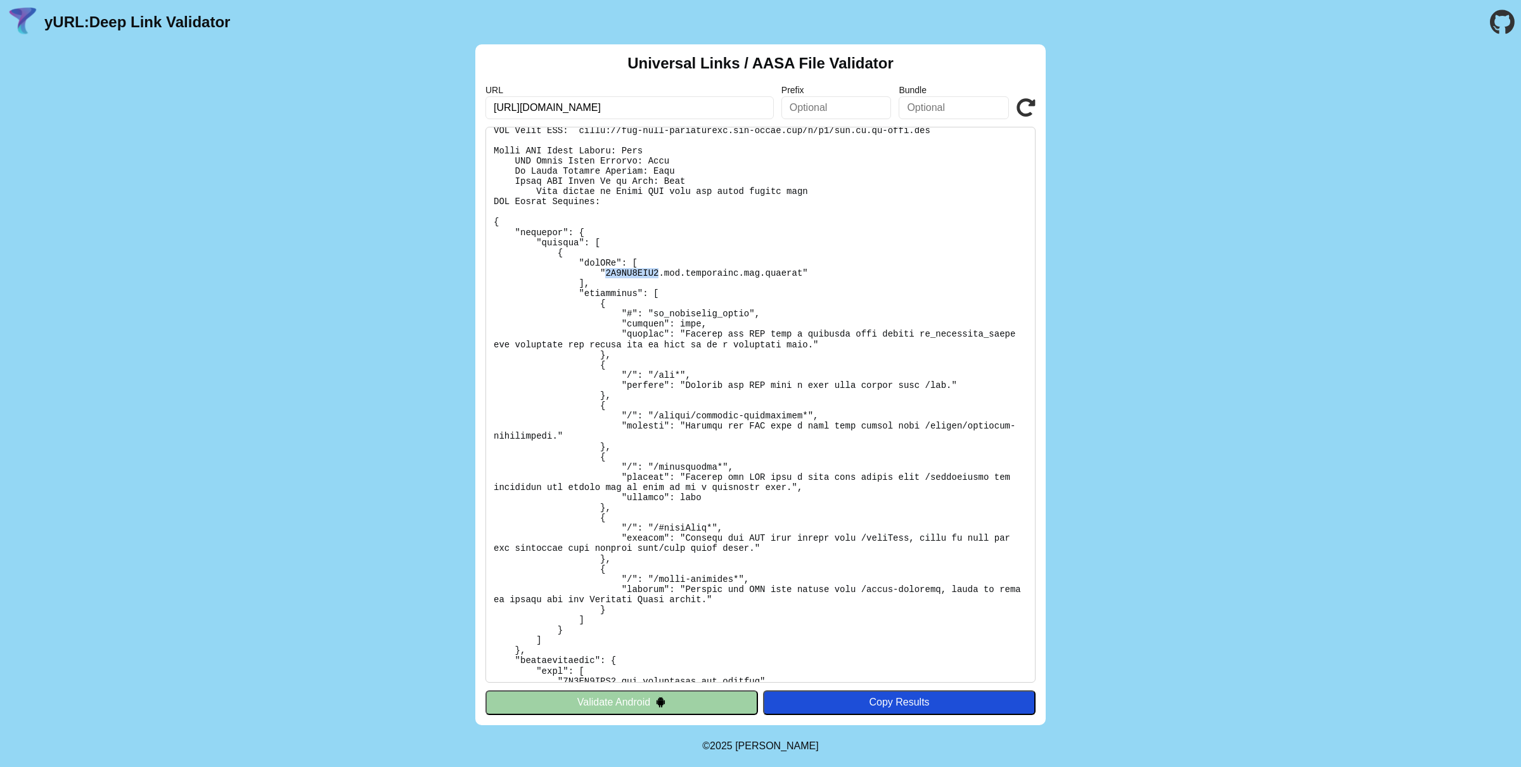
scroll to position [631, 0]
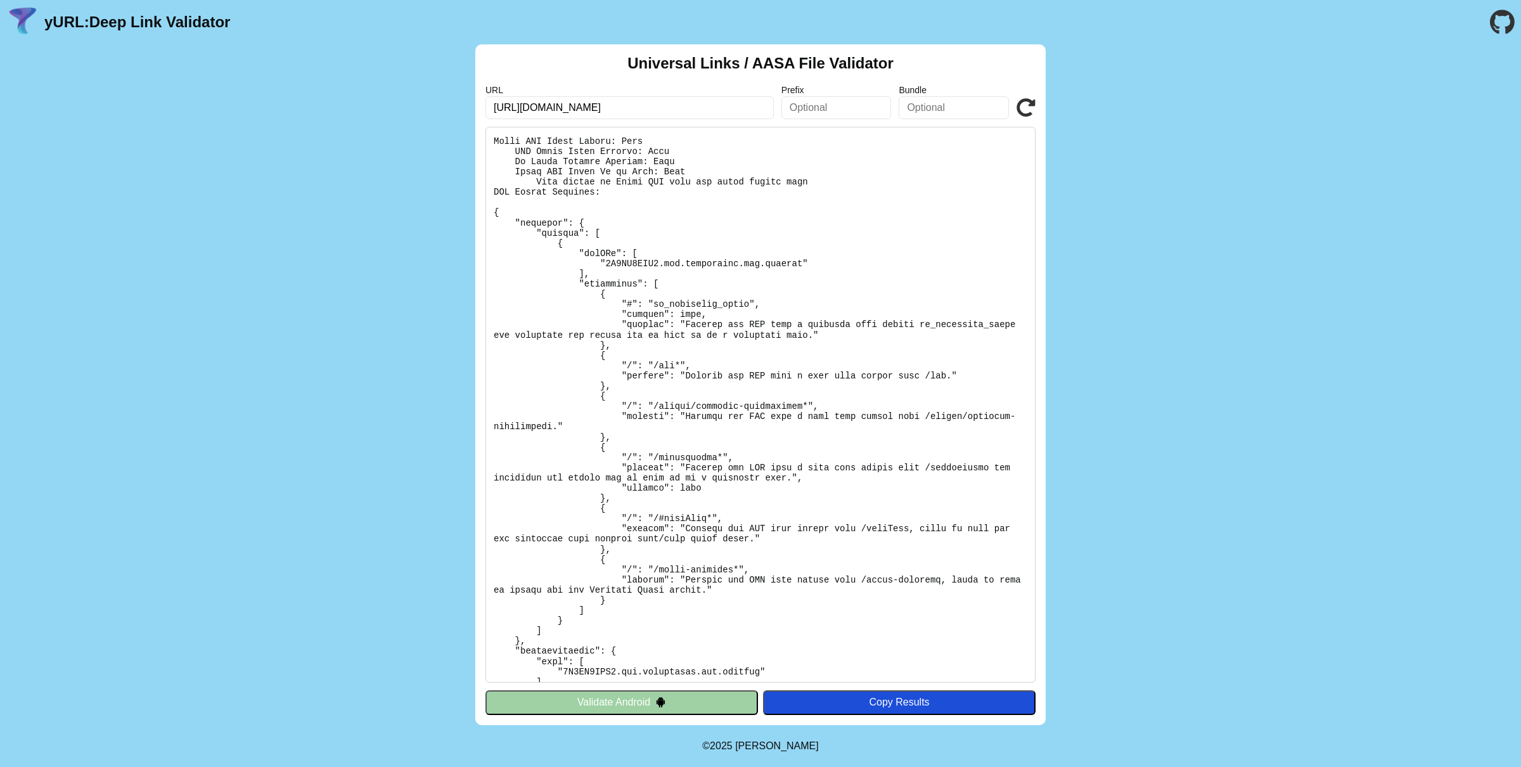
click at [658, 519] on pre at bounding box center [760, 405] width 550 height 556
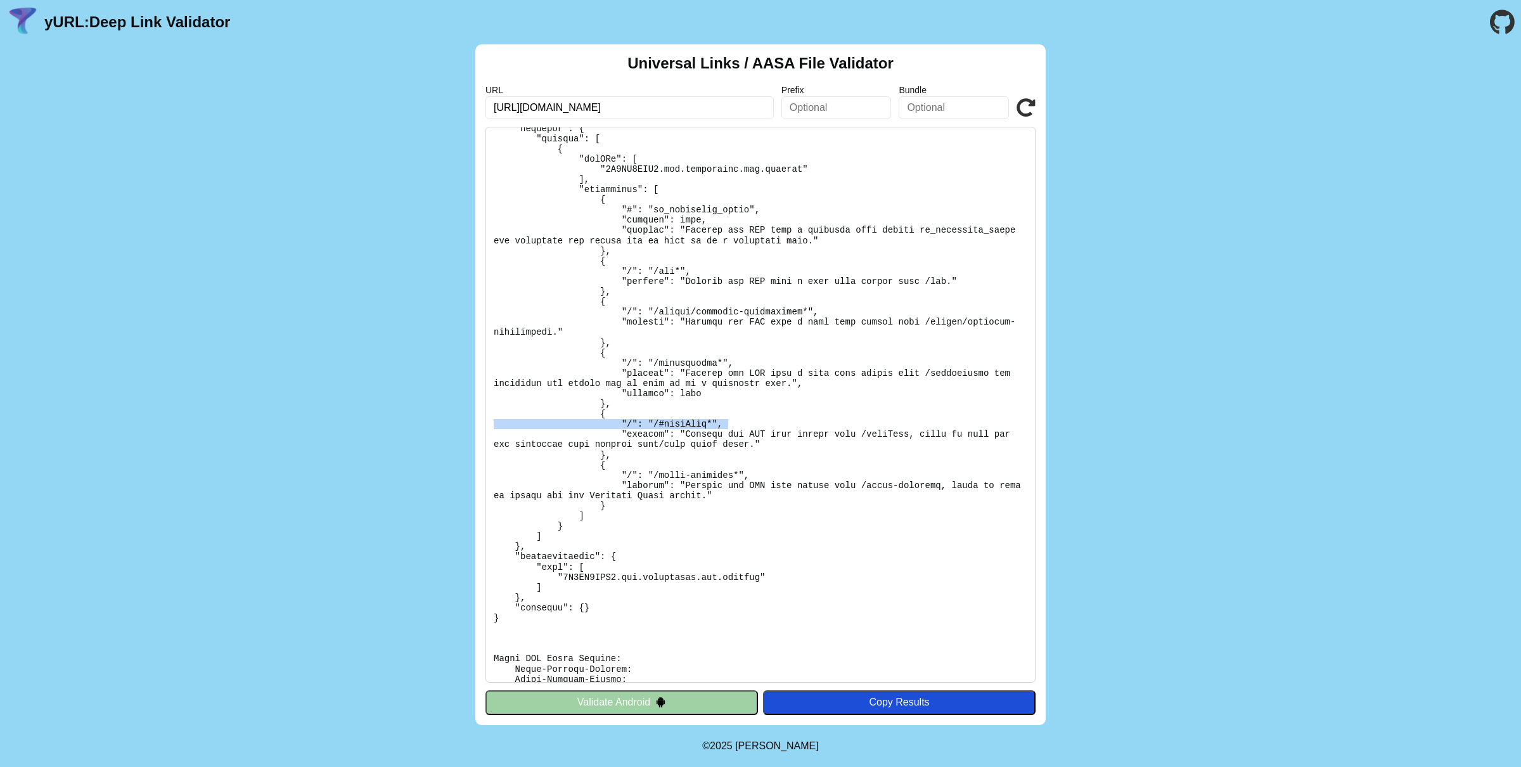
scroll to position [847, 0]
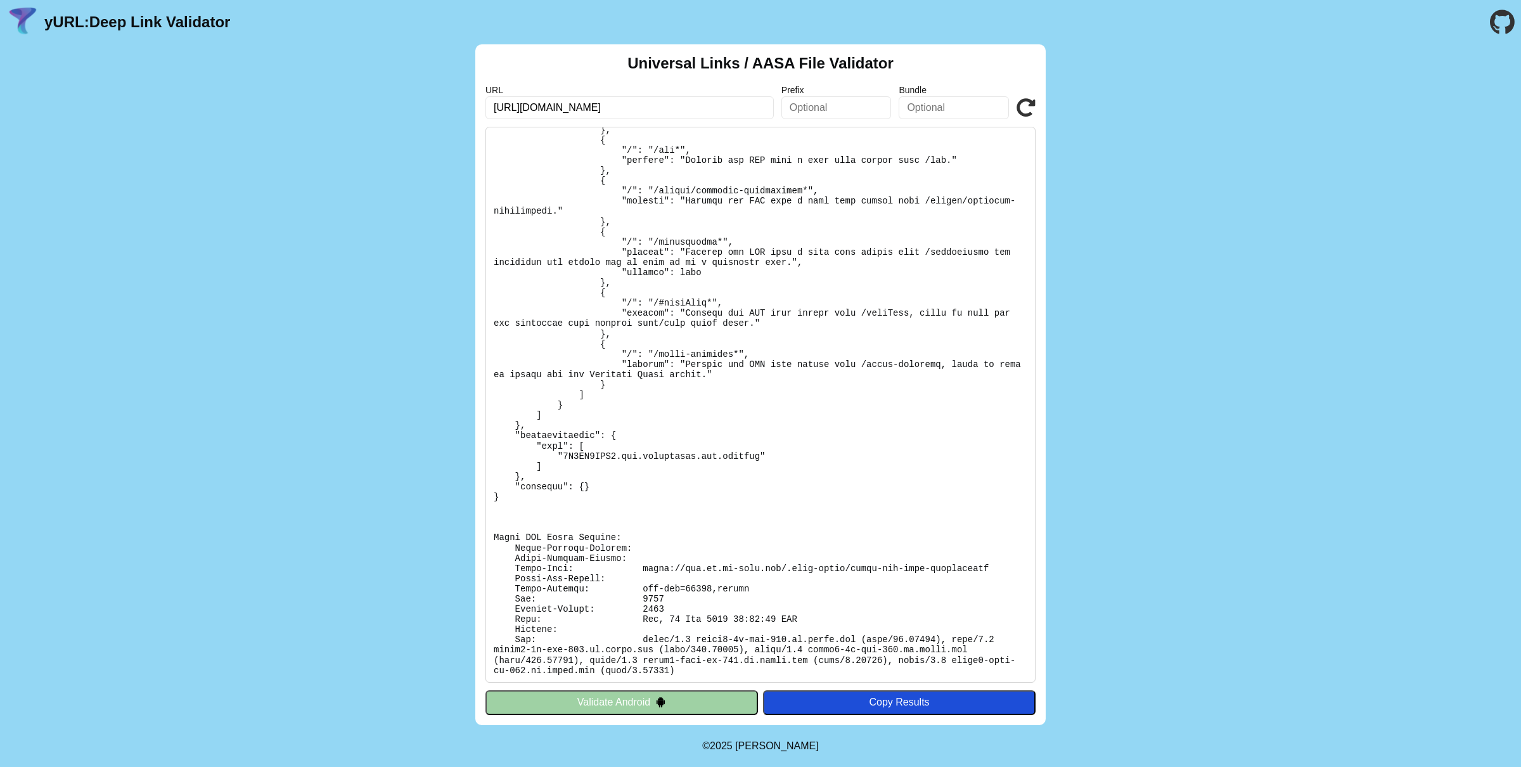
click at [595, 453] on pre at bounding box center [760, 405] width 550 height 556
click at [858, 432] on pre at bounding box center [760, 405] width 550 height 556
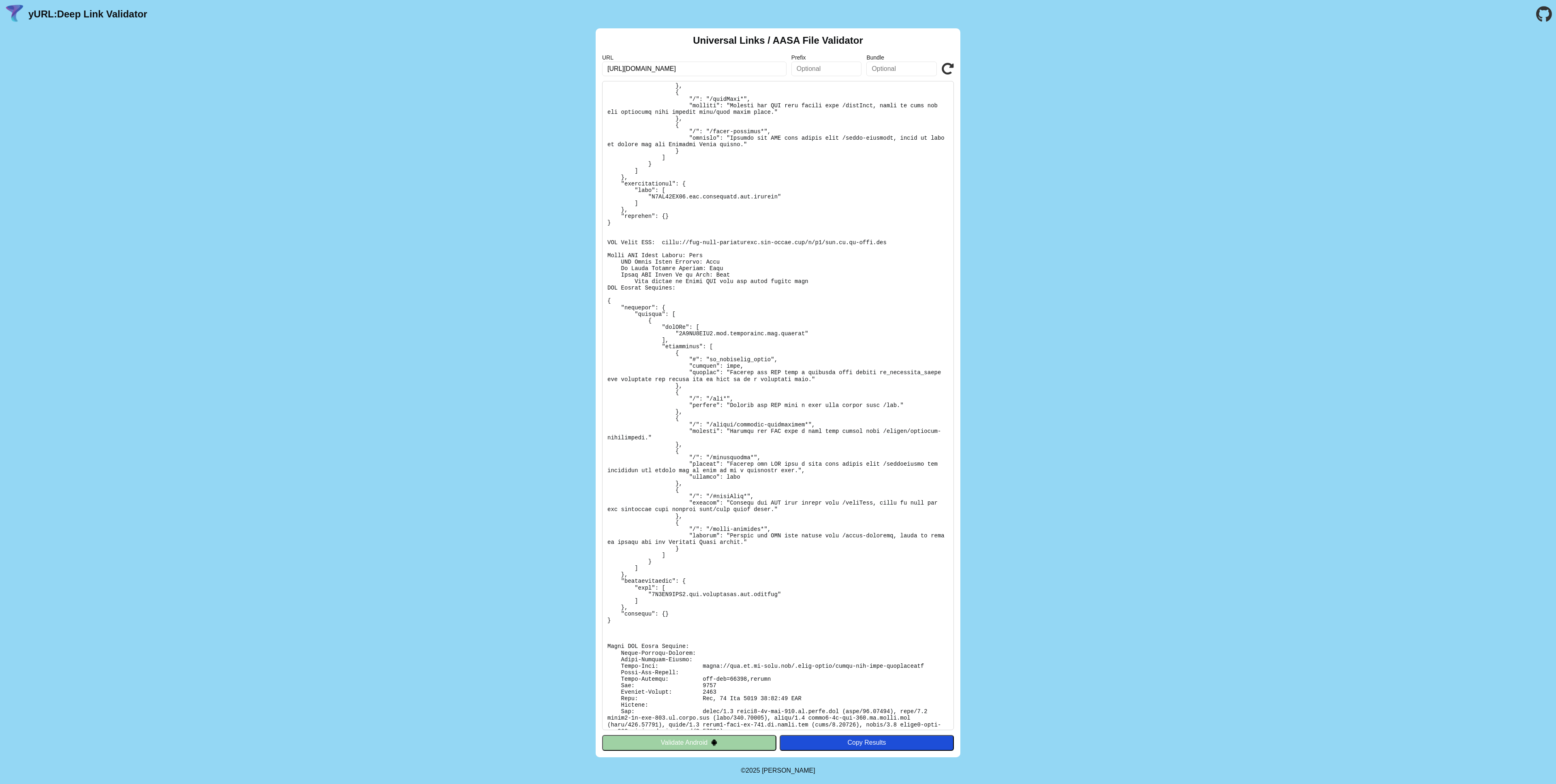
scroll to position [248, 0]
